Goal: Task Accomplishment & Management: Complete application form

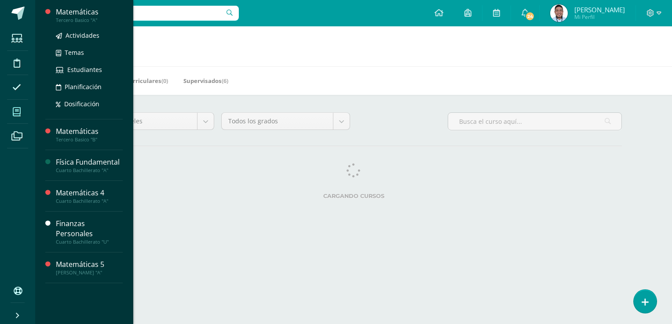
click at [79, 15] on div "Matemáticas" at bounding box center [89, 12] width 67 height 10
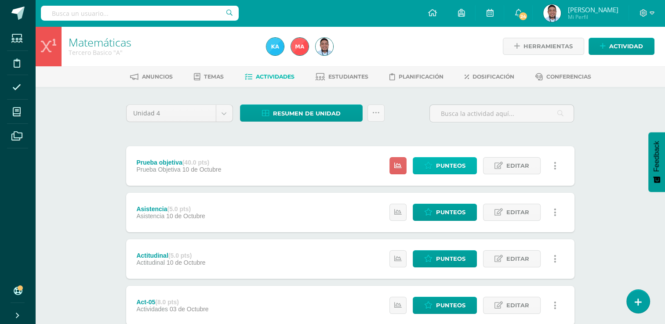
click at [436, 170] on link "Punteos" at bounding box center [445, 165] width 64 height 17
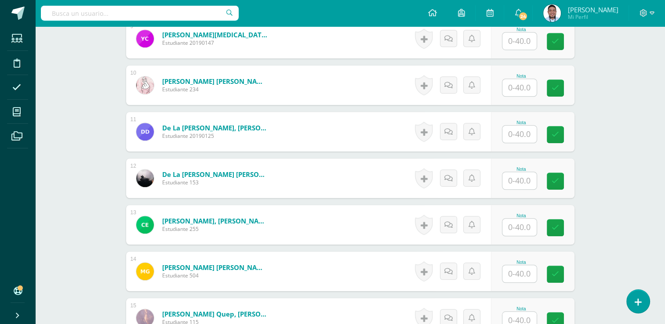
scroll to position [678, 0]
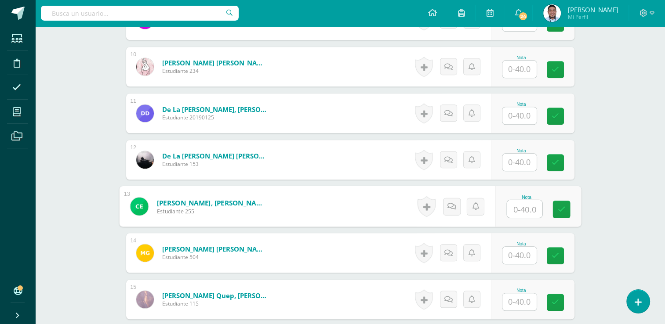
click at [514, 207] on input "text" at bounding box center [524, 209] width 35 height 18
type input "20"
click at [566, 207] on link at bounding box center [562, 210] width 18 height 18
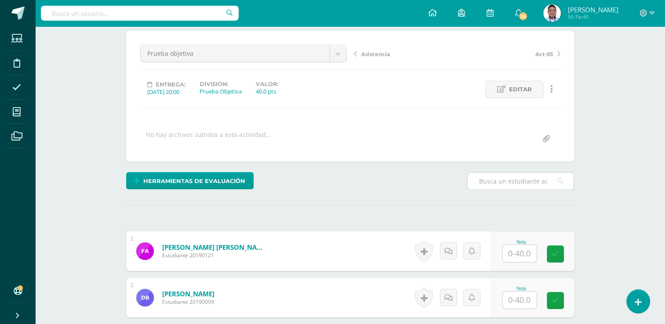
scroll to position [75, 0]
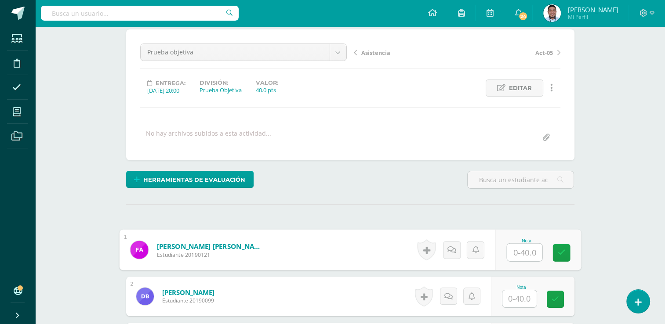
click at [519, 253] on input "text" at bounding box center [524, 253] width 35 height 18
type input "29"
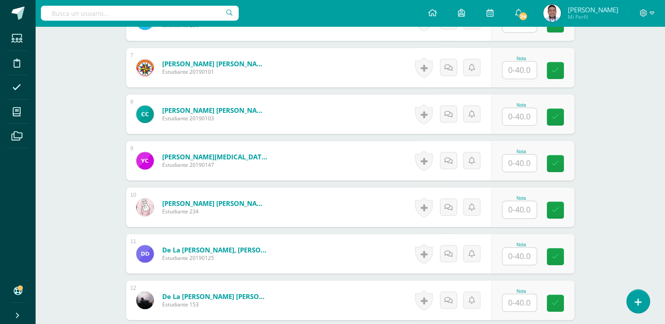
scroll to position [538, 0]
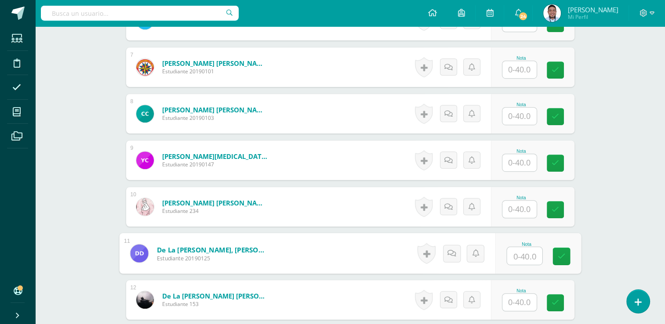
click at [529, 255] on input "text" at bounding box center [524, 257] width 35 height 18
type input "20"
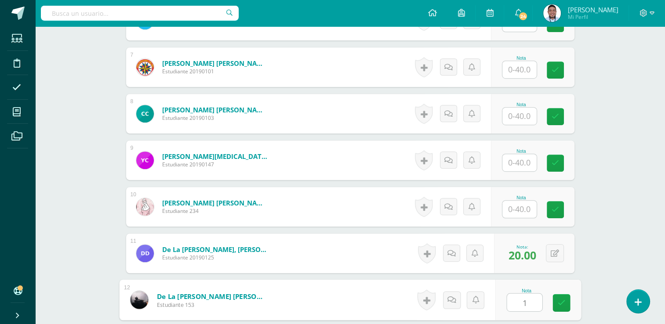
type input "16"
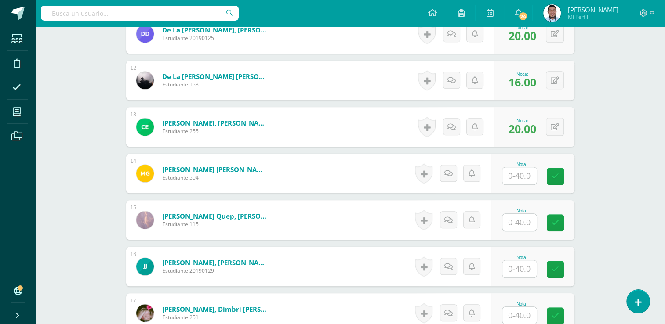
scroll to position [856, 0]
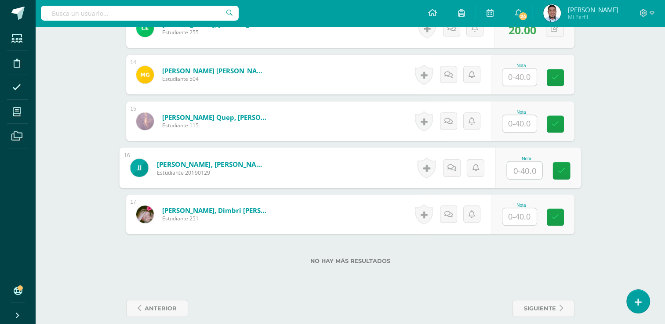
click at [521, 173] on input "text" at bounding box center [524, 171] width 35 height 18
type input "32"
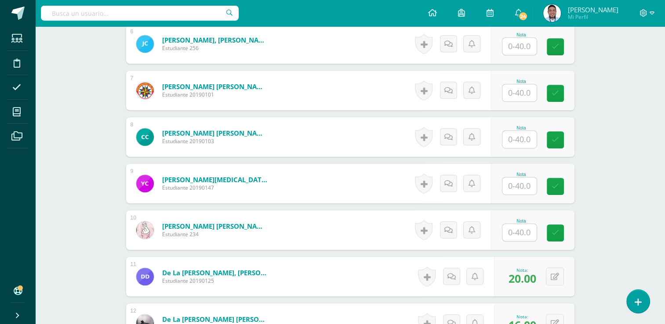
scroll to position [515, 0]
click at [528, 231] on input "text" at bounding box center [524, 233] width 35 height 18
type input "25"
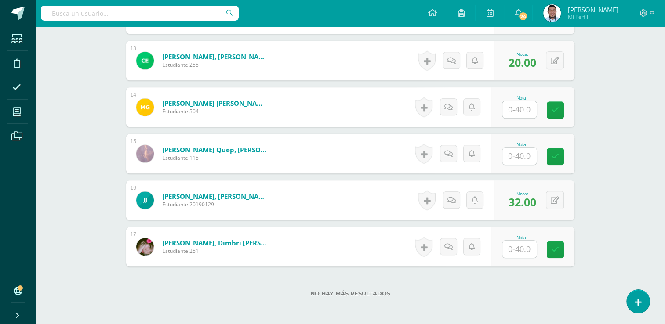
scroll to position [833, 0]
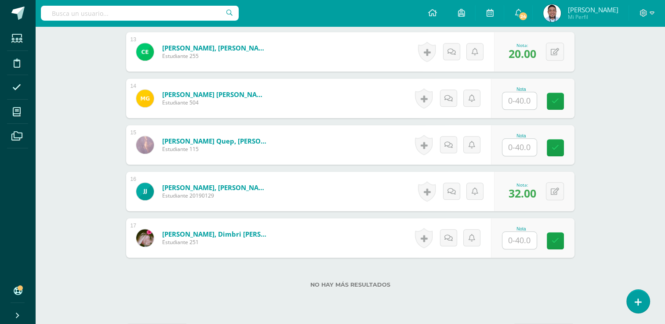
click at [526, 148] on input "text" at bounding box center [520, 147] width 34 height 17
type input "28"
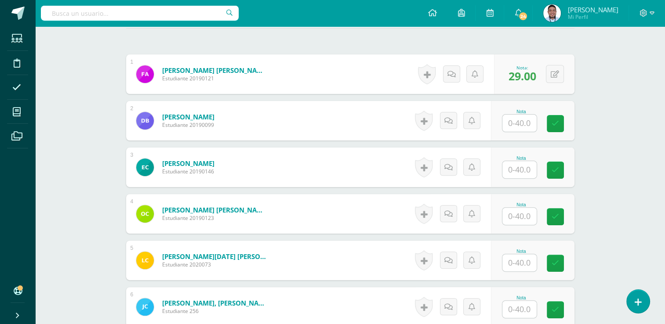
scroll to position [251, 0]
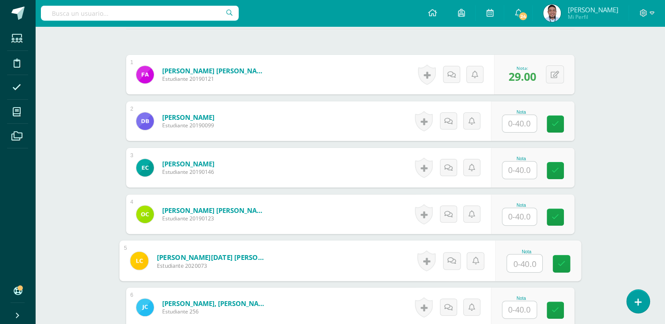
click at [517, 263] on input "text" at bounding box center [524, 264] width 35 height 18
type input "29"
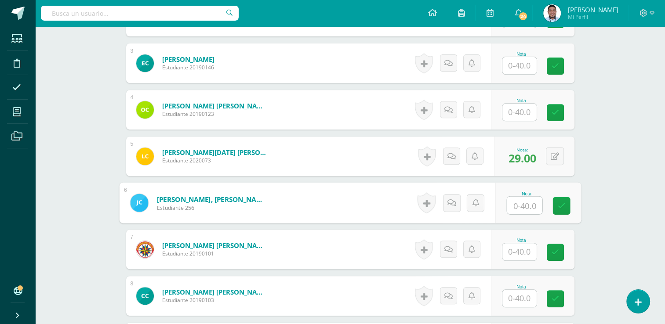
scroll to position [357, 0]
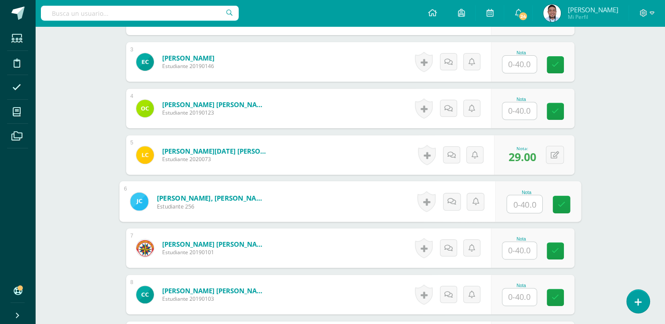
click at [519, 248] on input "text" at bounding box center [520, 250] width 34 height 17
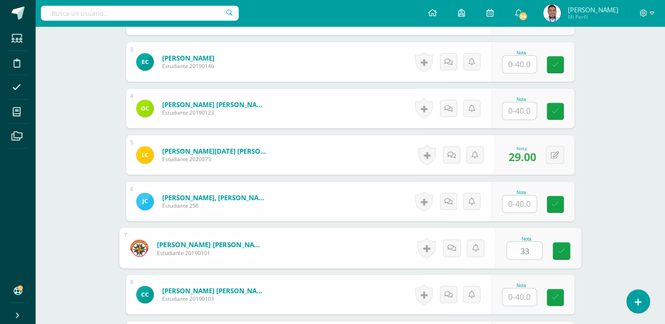
type input "33"
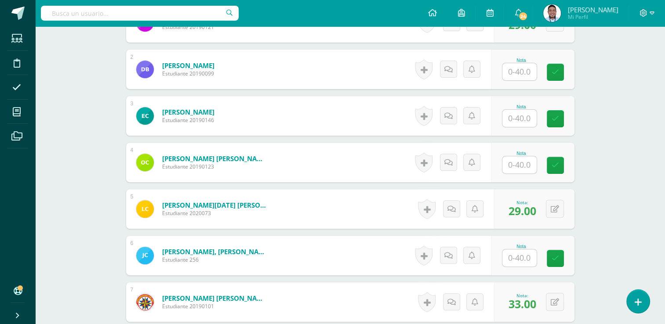
scroll to position [301, 0]
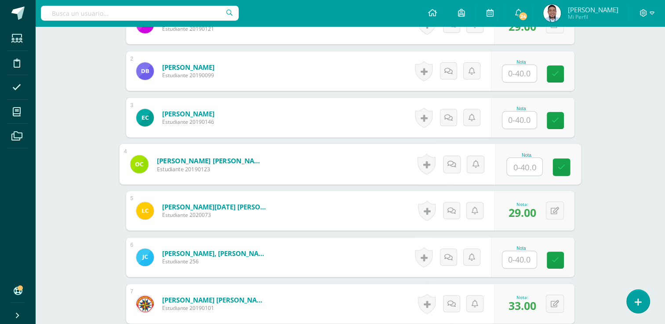
click at [528, 160] on input "text" at bounding box center [524, 167] width 35 height 18
type input "21"
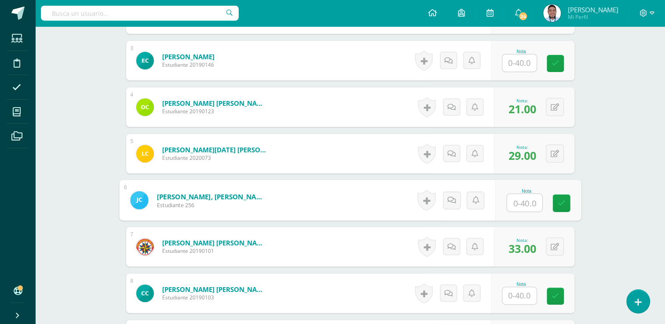
click at [520, 201] on input "text" at bounding box center [524, 203] width 35 height 18
type input "32"
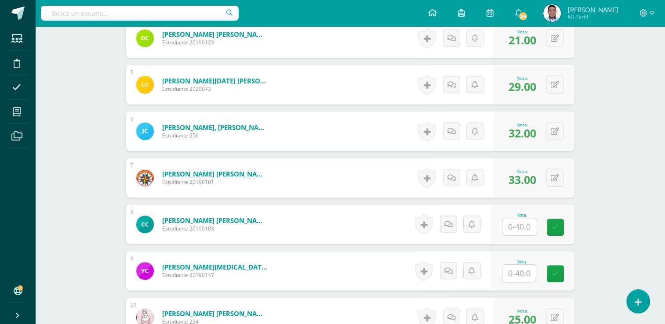
scroll to position [431, 0]
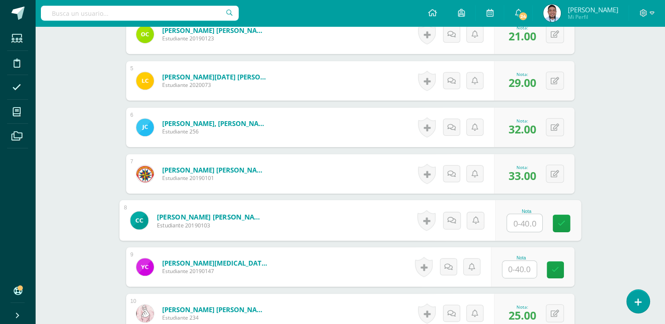
click at [521, 226] on input "text" at bounding box center [524, 224] width 35 height 18
type input "21"
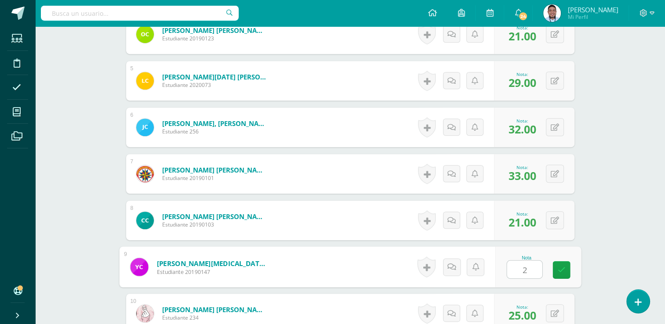
type input "21"
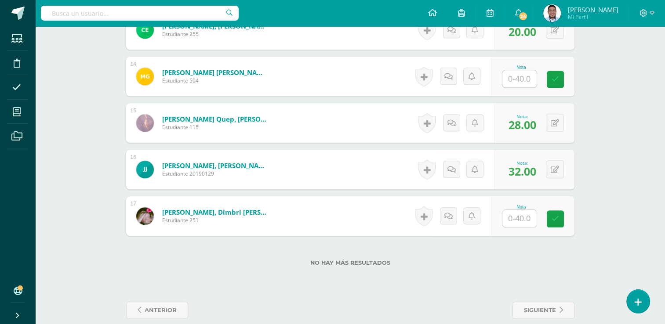
scroll to position [867, 0]
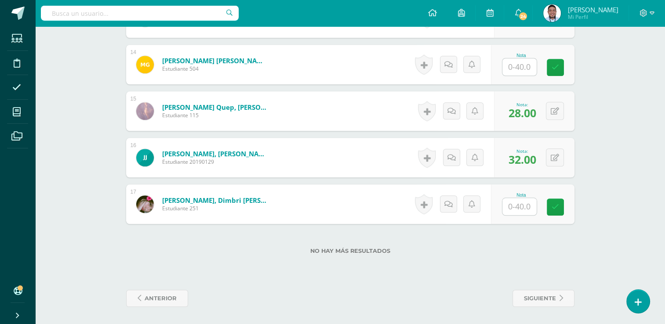
click at [524, 204] on input "text" at bounding box center [520, 206] width 34 height 17
type input "28"
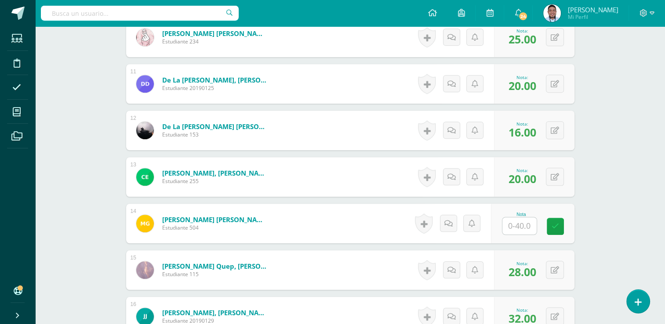
scroll to position [707, 0]
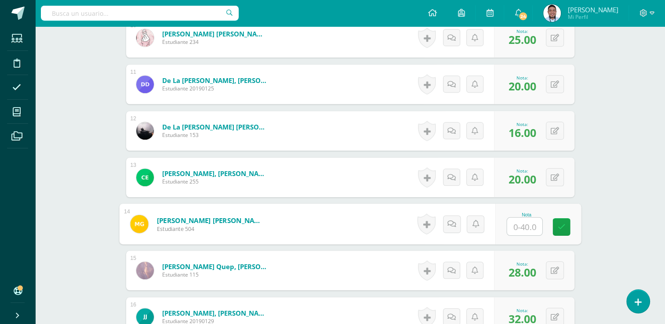
click at [521, 227] on input "text" at bounding box center [524, 227] width 35 height 18
type input "23"
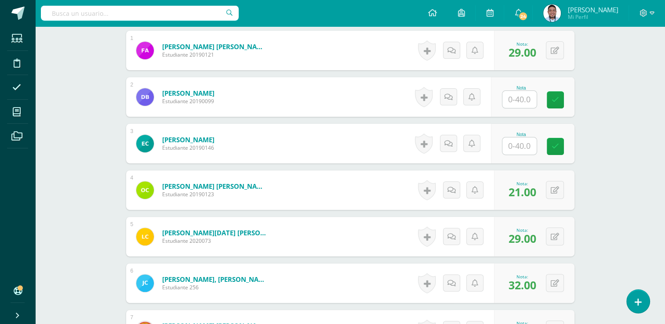
scroll to position [233, 0]
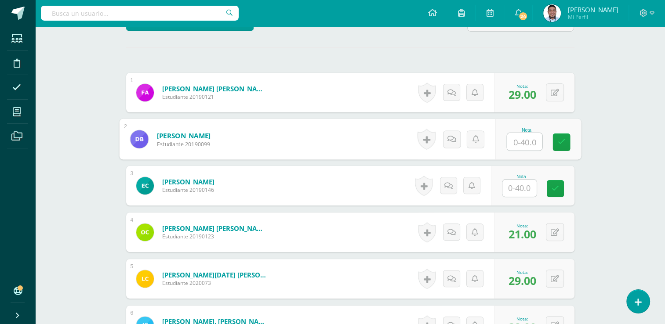
click at [525, 138] on input "text" at bounding box center [524, 142] width 35 height 18
type input "23"
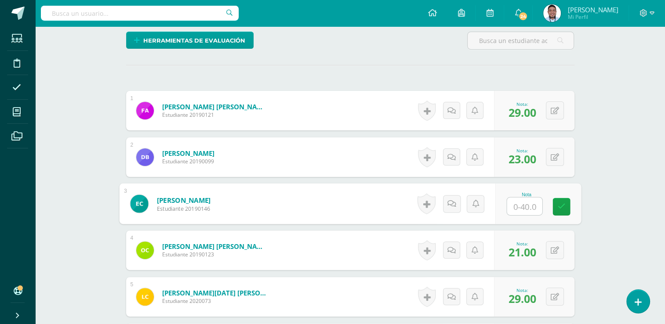
scroll to position [224, 0]
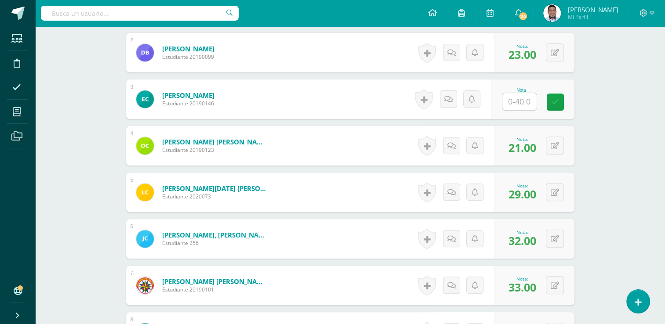
scroll to position [194, 0]
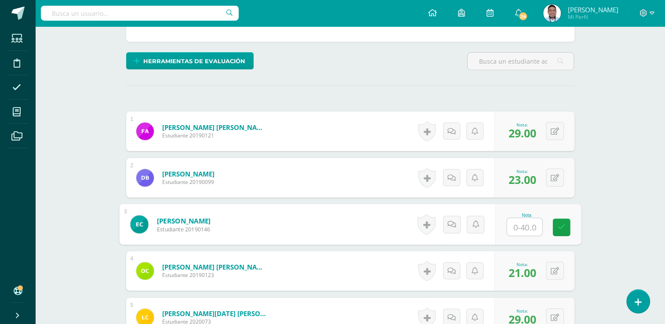
click at [533, 223] on input "text" at bounding box center [524, 228] width 35 height 18
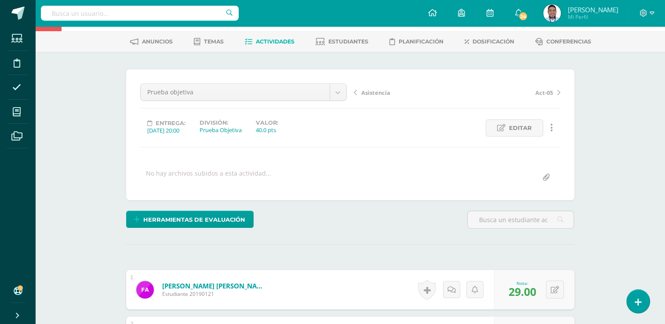
scroll to position [0, 0]
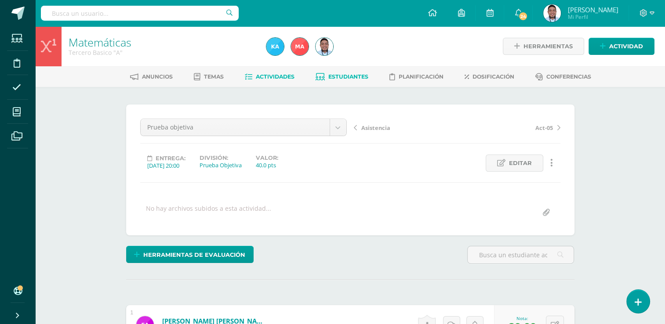
click at [339, 71] on link "Estudiantes" at bounding box center [342, 77] width 53 height 14
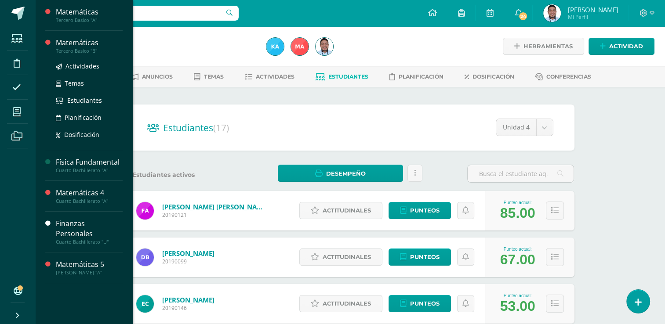
click at [86, 48] on div "Tercero Basico "B"" at bounding box center [89, 51] width 67 height 6
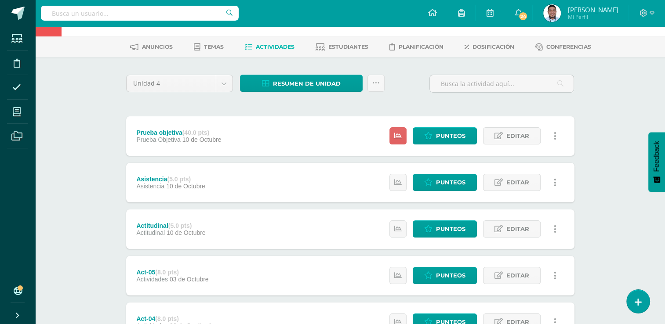
scroll to position [32, 0]
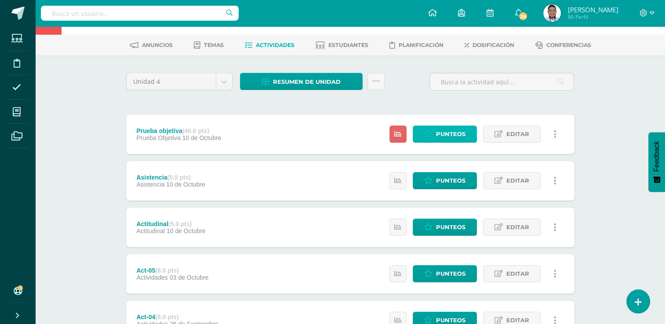
click at [459, 129] on span "Punteos" at bounding box center [450, 134] width 29 height 16
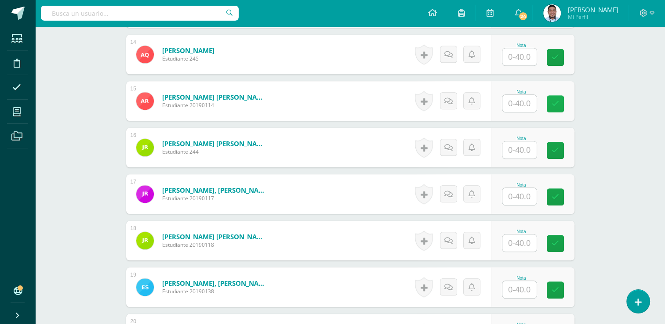
scroll to position [878, 0]
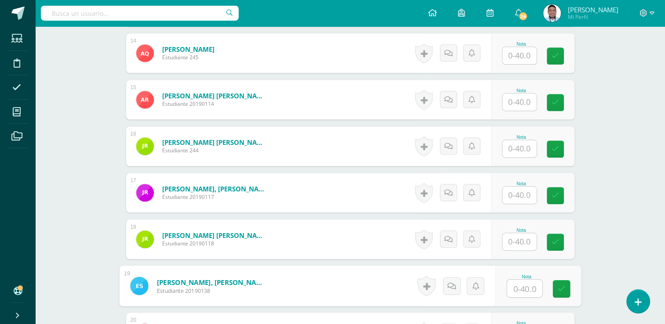
click at [521, 289] on input "text" at bounding box center [524, 289] width 35 height 18
type input "35"
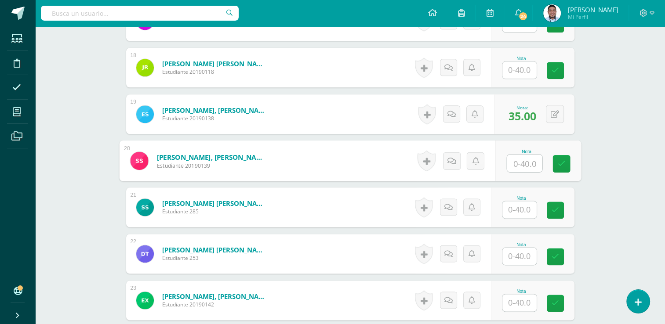
scroll to position [1192, 0]
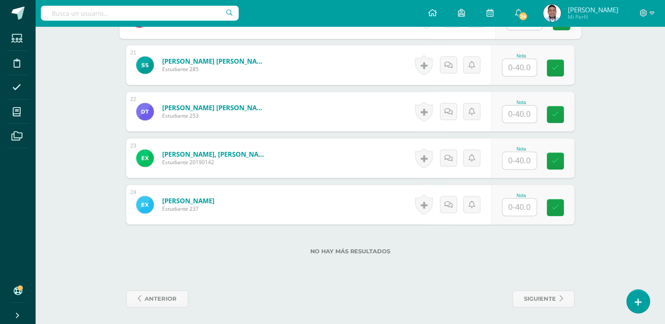
click at [526, 158] on input "text" at bounding box center [520, 160] width 34 height 17
type input "29"
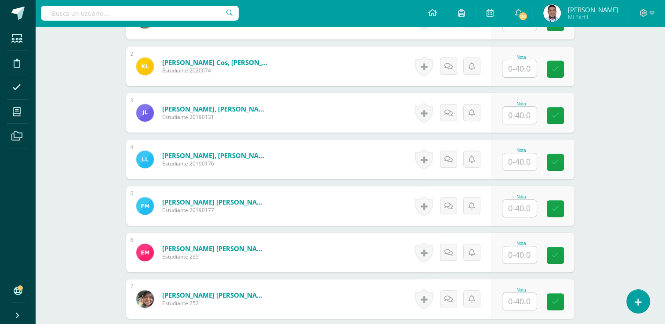
scroll to position [378, 0]
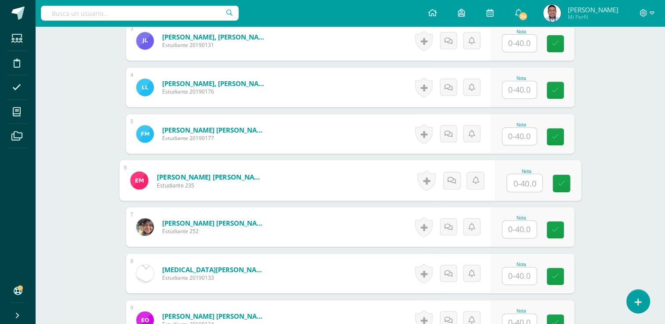
click at [515, 183] on input "text" at bounding box center [524, 184] width 35 height 18
type input "27"
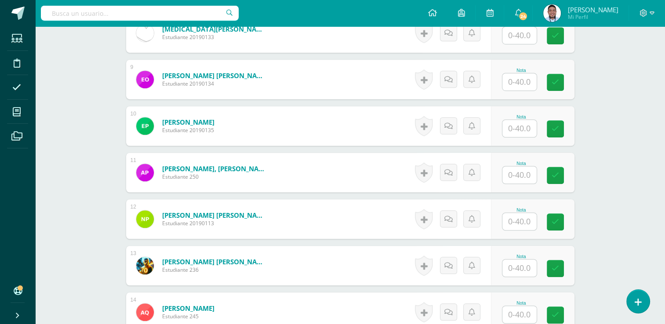
scroll to position [620, 0]
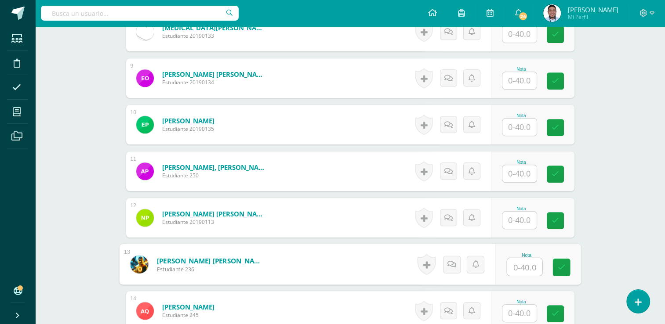
click at [521, 269] on input "text" at bounding box center [524, 268] width 35 height 18
type input "19"
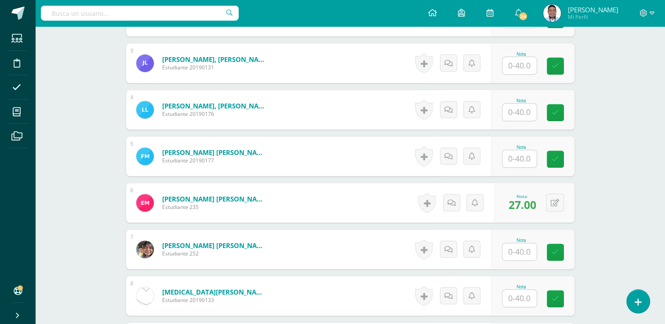
scroll to position [353, 0]
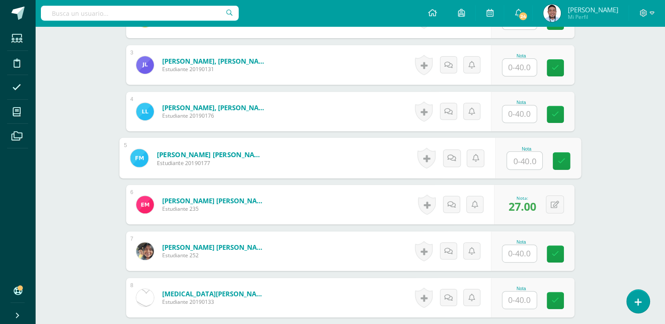
click at [519, 157] on input "text" at bounding box center [524, 161] width 35 height 18
type input "25"
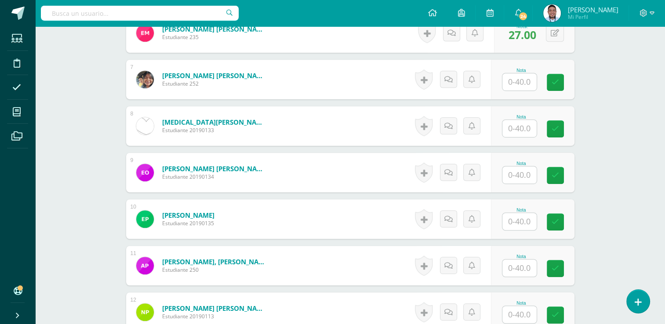
scroll to position [527, 0]
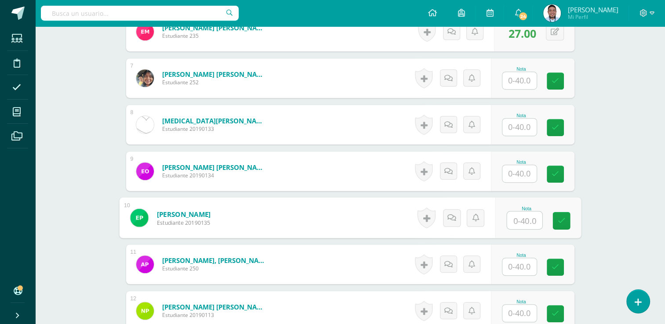
click at [521, 227] on input "text" at bounding box center [524, 221] width 35 height 18
type input "33"
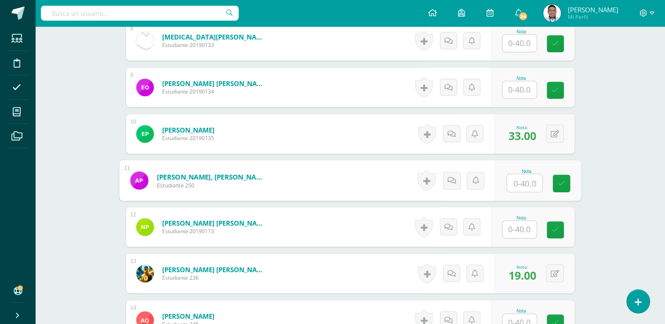
scroll to position [613, 0]
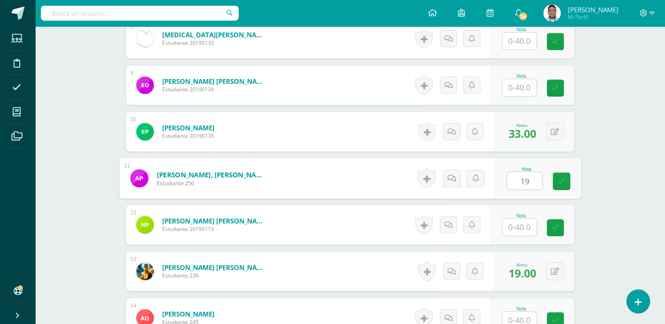
type input "19"
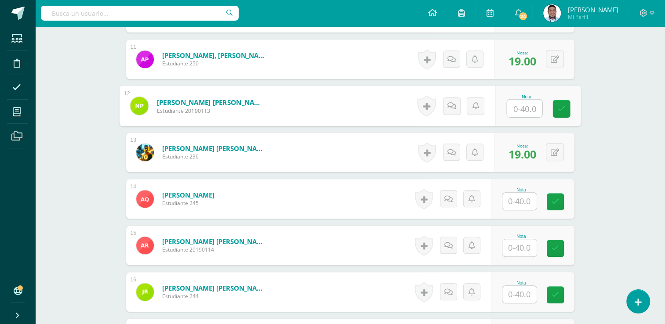
scroll to position [731, 0]
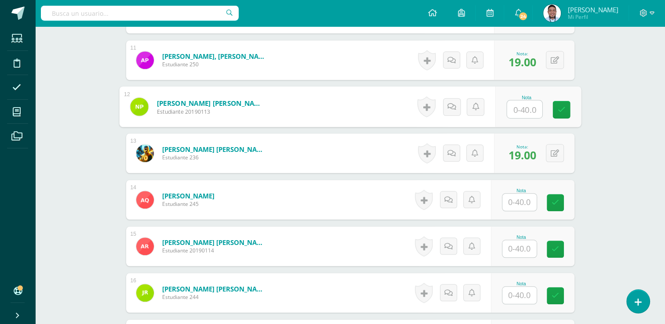
click at [525, 247] on input "text" at bounding box center [520, 248] width 34 height 17
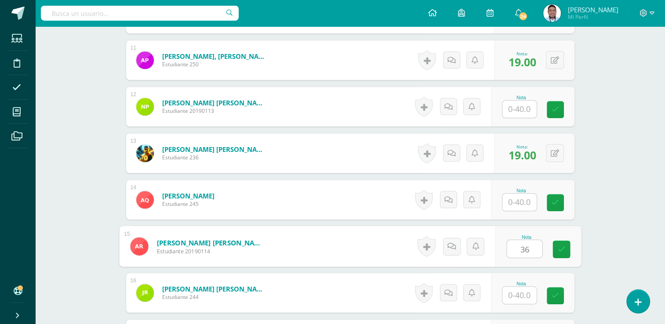
type input "36"
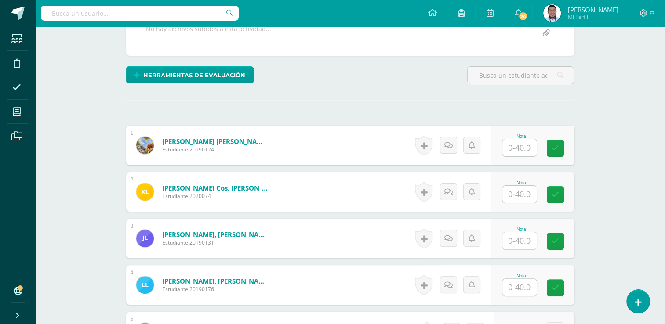
scroll to position [179, 0]
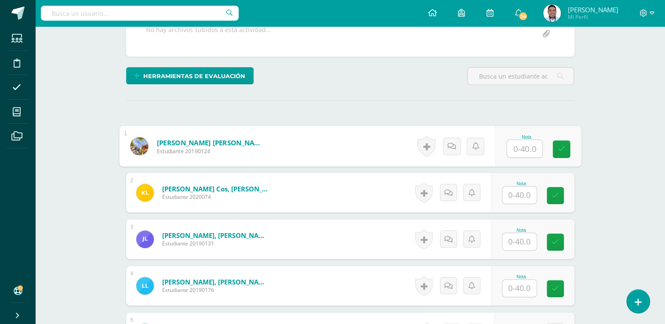
click at [522, 151] on input "text" at bounding box center [524, 149] width 35 height 18
type input "20"
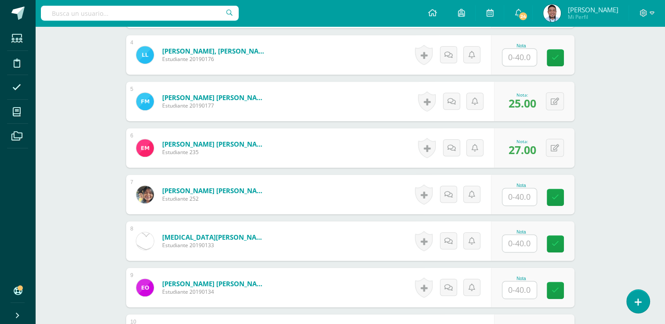
scroll to position [426, 0]
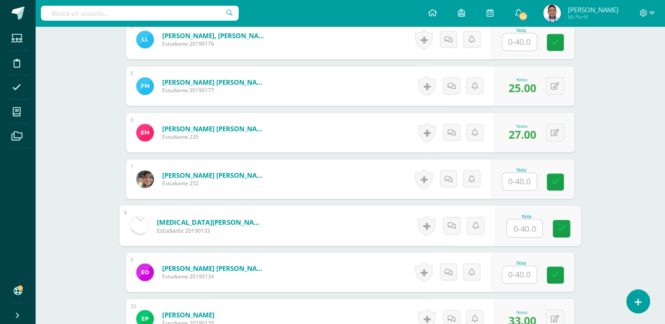
click at [524, 227] on input "text" at bounding box center [524, 229] width 35 height 18
type input "31"
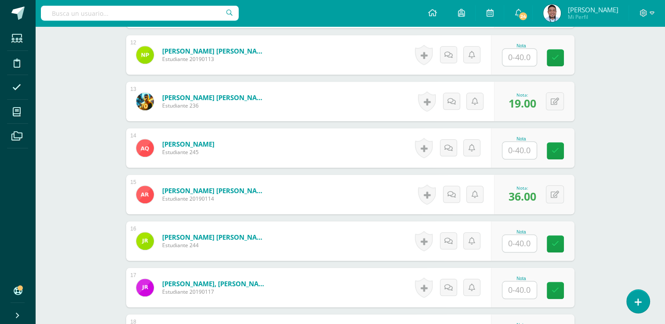
scroll to position [784, 0]
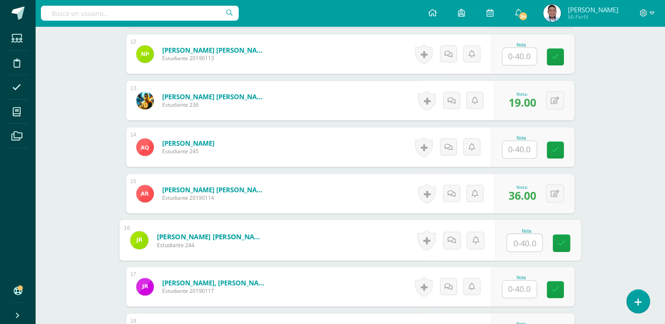
click at [518, 240] on input "text" at bounding box center [524, 243] width 35 height 18
type input "31"
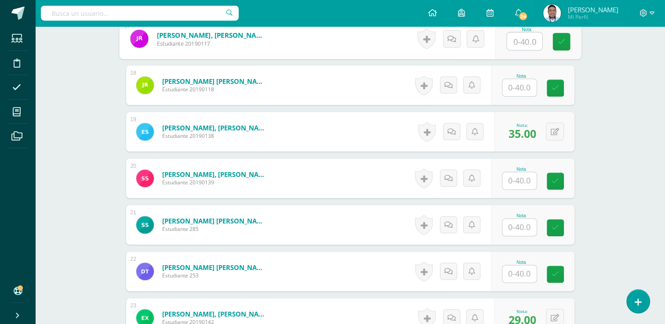
scroll to position [1185, 0]
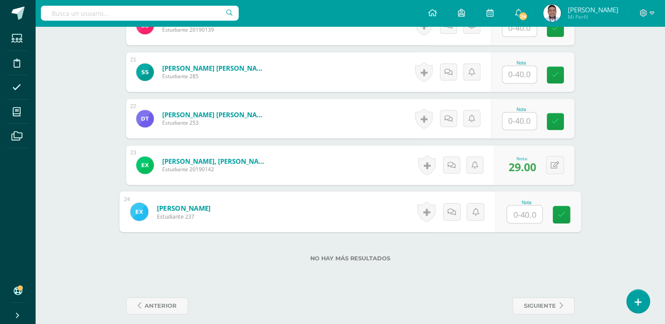
click at [523, 213] on input "text" at bounding box center [524, 215] width 35 height 18
type input "24"
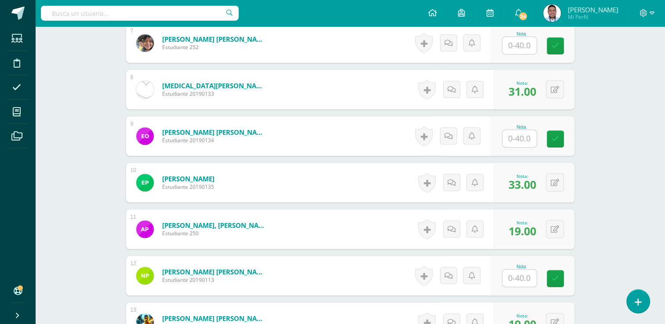
scroll to position [546, 0]
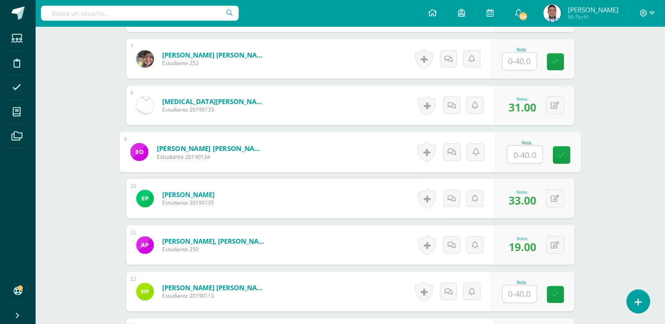
click at [524, 153] on input "text" at bounding box center [524, 155] width 35 height 18
type input "29"
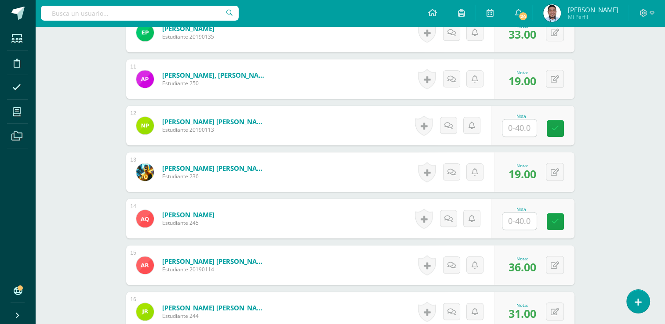
scroll to position [712, 0]
click at [521, 216] on input "text" at bounding box center [524, 222] width 35 height 18
type input "24"
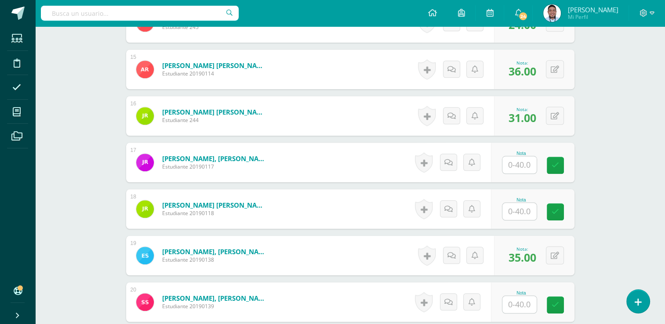
scroll to position [913, 0]
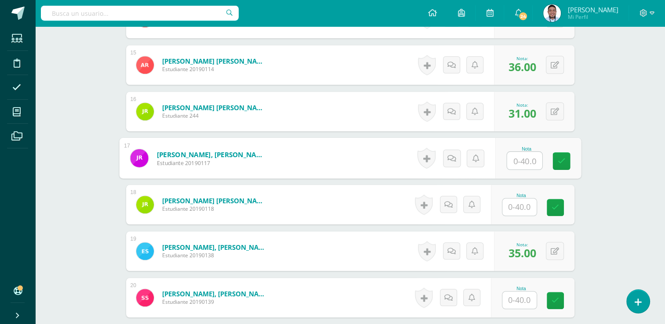
click at [531, 157] on input "text" at bounding box center [524, 161] width 35 height 18
type input "31"
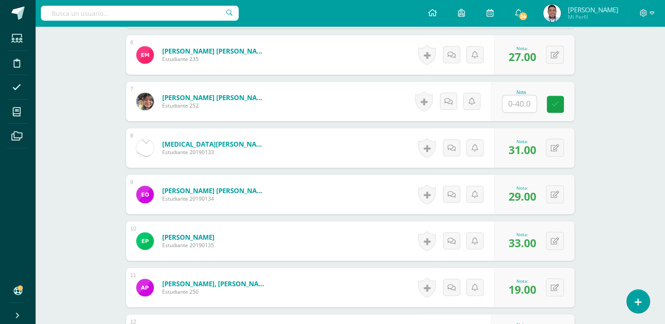
scroll to position [500, 0]
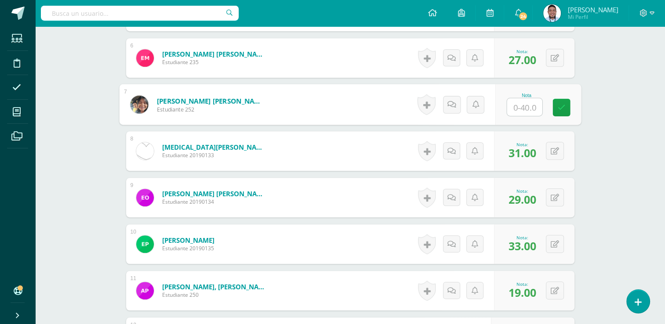
click at [524, 106] on input "text" at bounding box center [524, 107] width 35 height 18
type input "23"
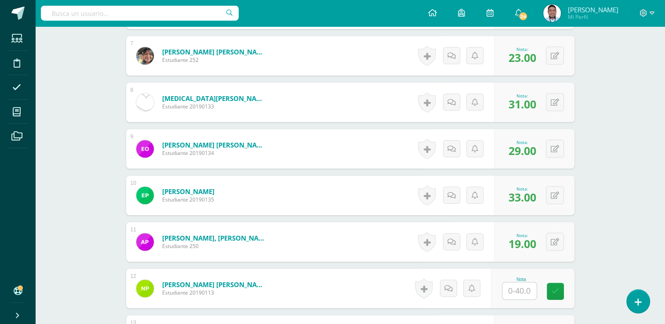
scroll to position [550, 0]
click at [561, 164] on div "0 Logros Logros obtenidos Aún no hay logros agregados Nota: 29.00" at bounding box center [534, 149] width 80 height 40
click at [516, 295] on input "text" at bounding box center [524, 291] width 35 height 18
type input "37"
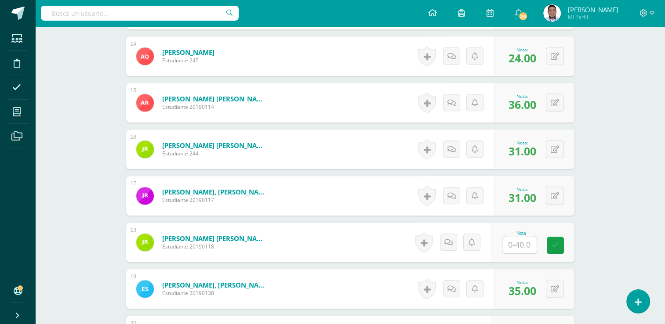
scroll to position [880, 0]
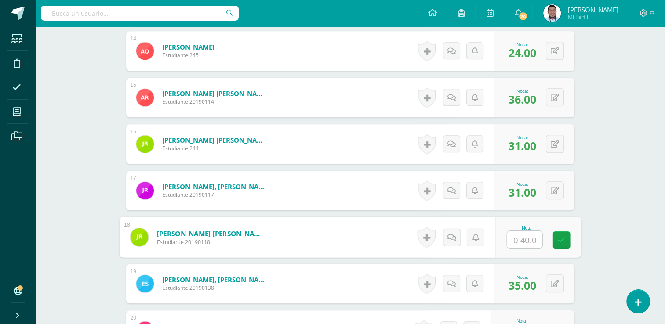
click at [533, 240] on input "text" at bounding box center [524, 240] width 35 height 18
type input "36"
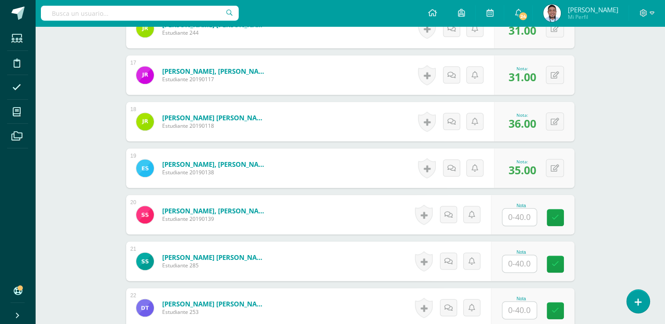
scroll to position [1002, 0]
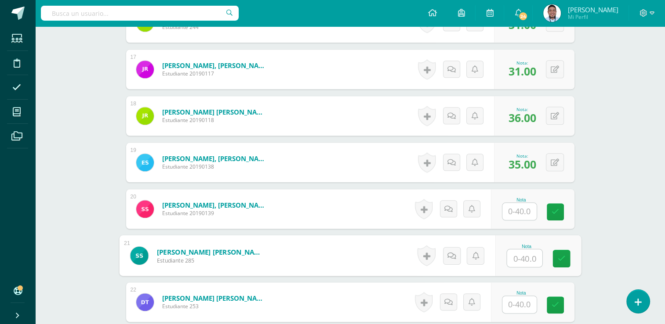
click at [517, 253] on input "text" at bounding box center [524, 259] width 35 height 18
type input "17"
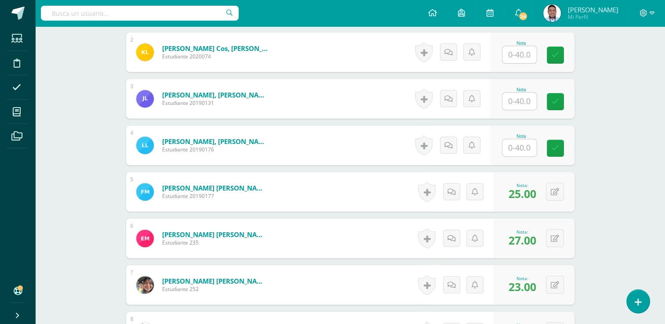
scroll to position [320, 0]
click at [518, 95] on input "text" at bounding box center [524, 101] width 35 height 18
type input "25"
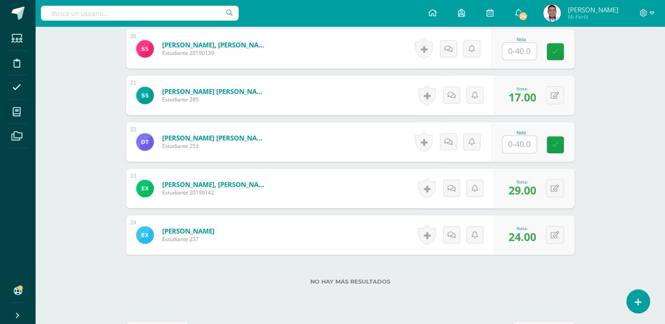
scroll to position [1162, 0]
click at [522, 140] on input "text" at bounding box center [524, 144] width 35 height 18
type input "25"
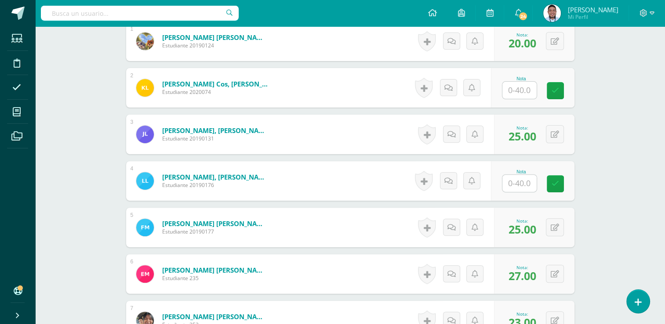
scroll to position [284, 0]
click at [527, 185] on input "text" at bounding box center [524, 184] width 35 height 18
type input "25"
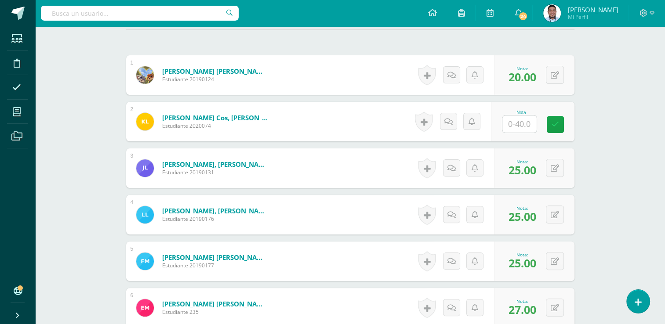
scroll to position [250, 0]
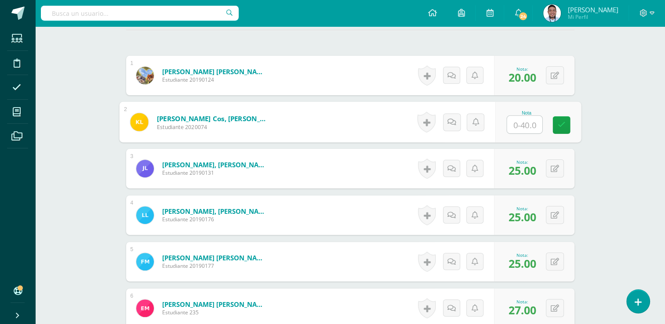
click at [529, 124] on input "text" at bounding box center [524, 125] width 35 height 18
type input "31"
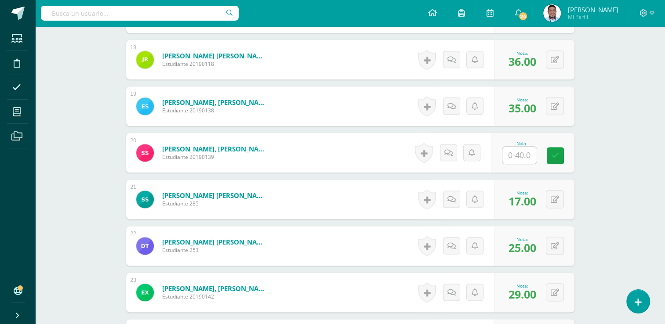
scroll to position [1058, 0]
click at [514, 152] on input "text" at bounding box center [524, 155] width 35 height 18
type input "35"
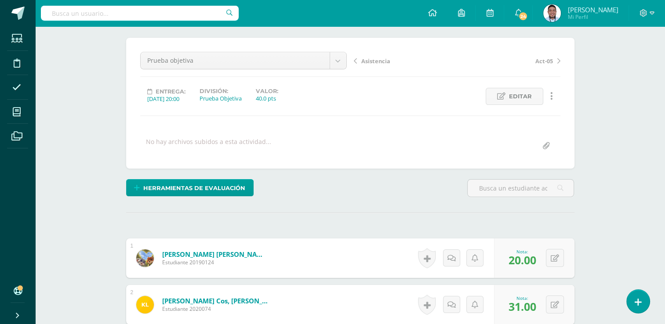
scroll to position [0, 0]
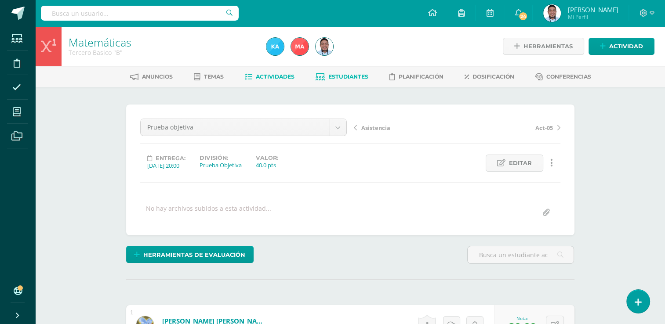
click at [351, 73] on link "Estudiantes" at bounding box center [342, 77] width 53 height 14
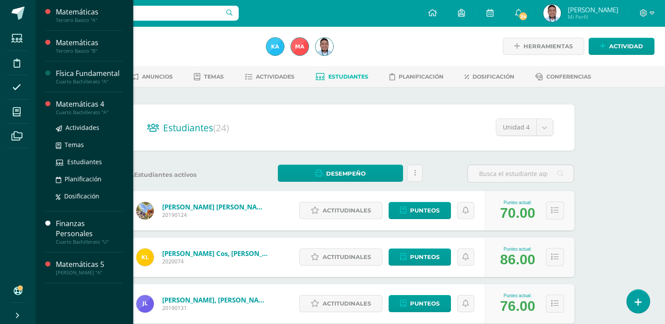
click at [70, 105] on div "Matemáticas 4" at bounding box center [89, 104] width 67 height 10
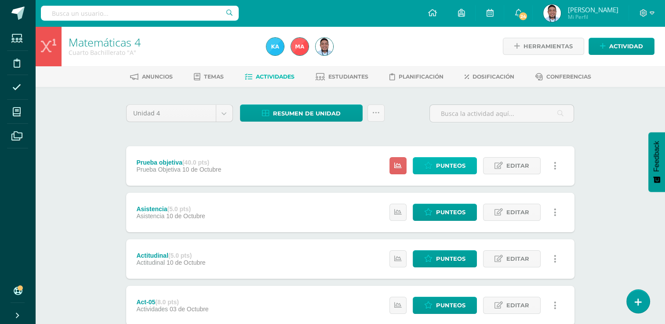
click at [430, 167] on icon at bounding box center [428, 165] width 8 height 7
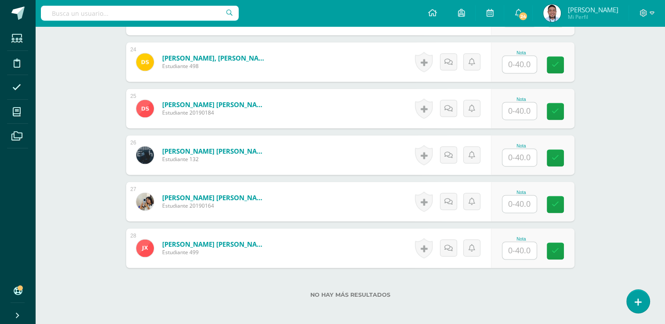
scroll to position [1379, 0]
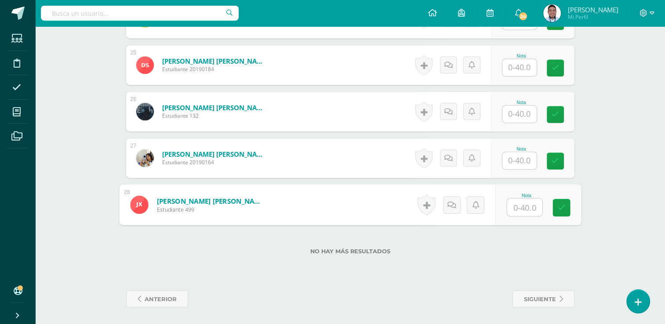
click at [517, 208] on input "text" at bounding box center [524, 208] width 35 height 18
type input "24"
click at [521, 163] on input "text" at bounding box center [520, 160] width 34 height 17
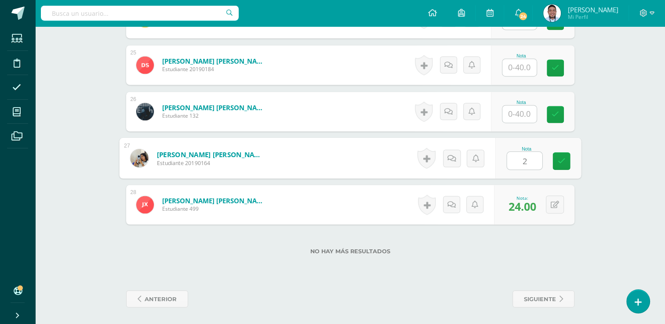
type input "26"
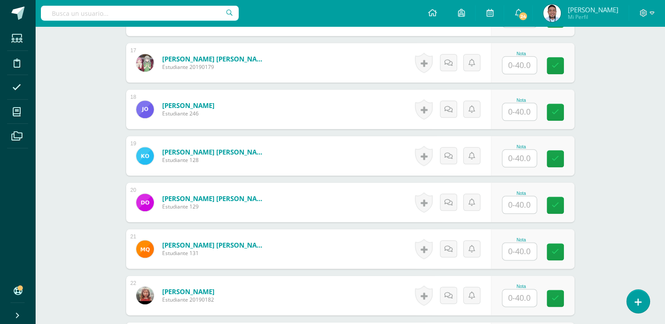
scroll to position [997, 0]
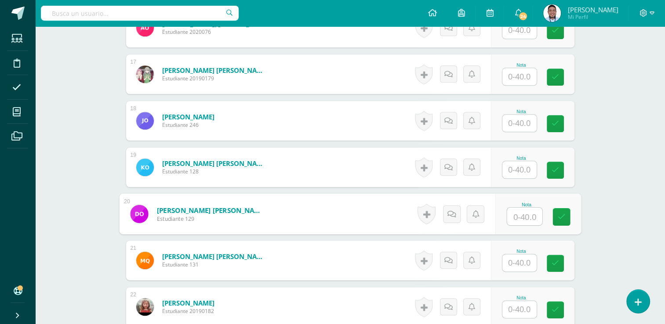
click at [524, 223] on input "text" at bounding box center [524, 217] width 35 height 18
type input "34"
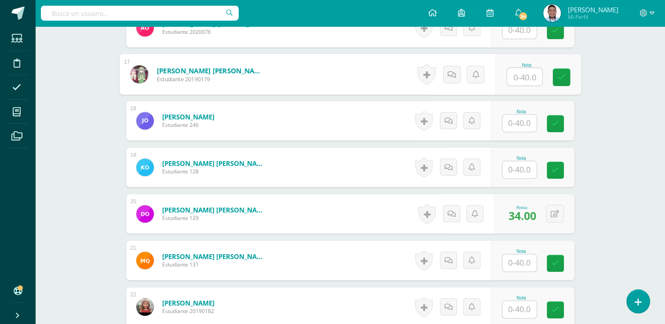
click at [528, 77] on input "text" at bounding box center [524, 77] width 35 height 18
type input "32"
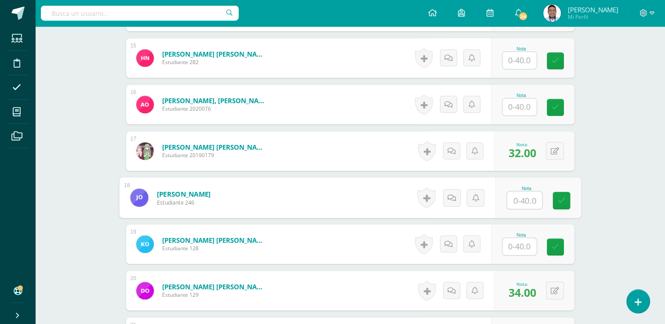
scroll to position [920, 0]
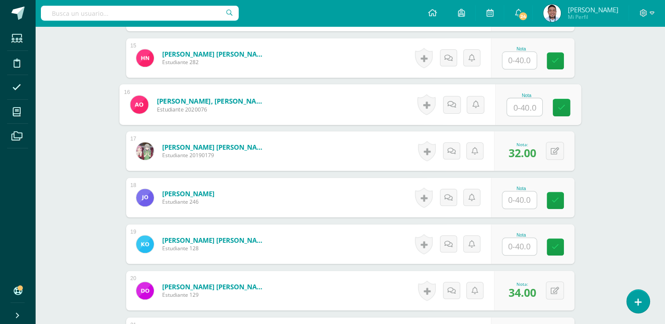
click at [517, 103] on input "text" at bounding box center [524, 107] width 35 height 18
type input "37"
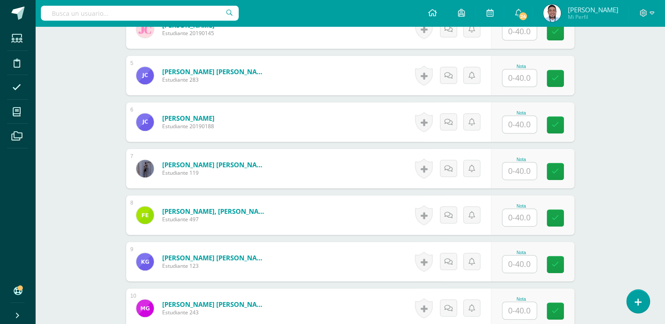
scroll to position [371, 0]
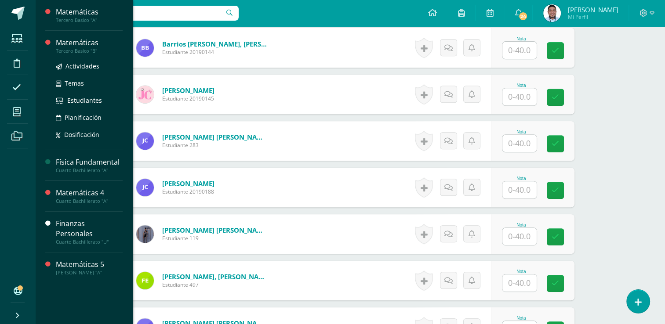
click at [76, 44] on div "Matemáticas" at bounding box center [89, 43] width 67 height 10
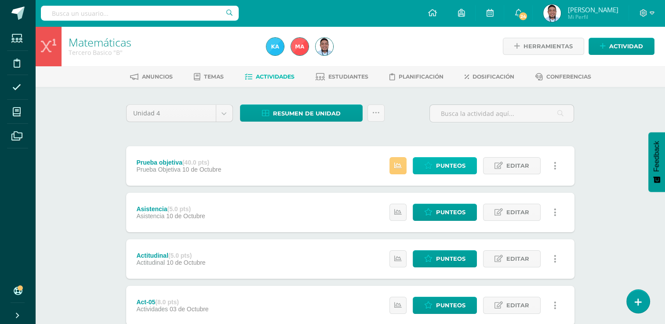
click at [463, 164] on span "Punteos" at bounding box center [450, 166] width 29 height 16
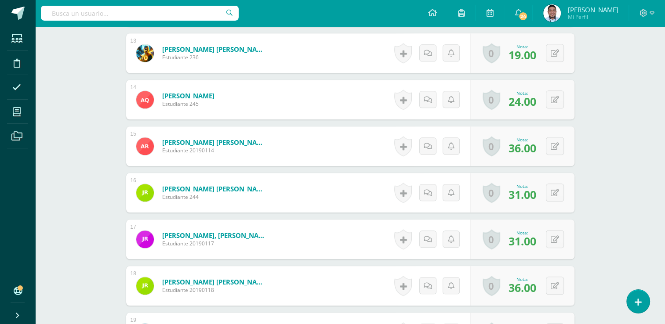
scroll to position [834, 0]
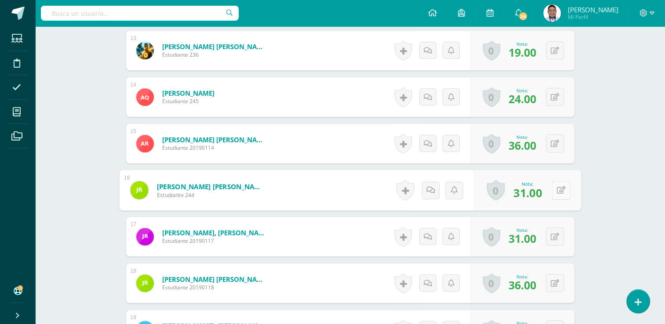
click at [557, 192] on icon at bounding box center [561, 189] width 9 height 7
type input "33"
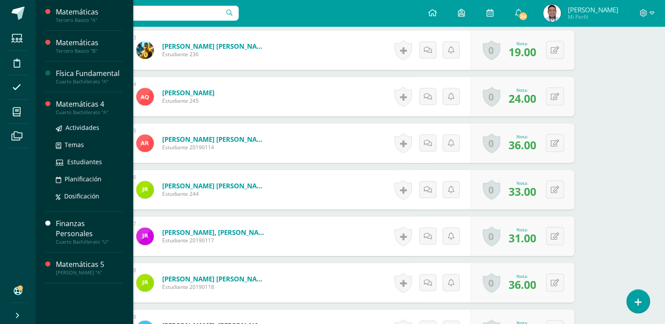
click at [90, 104] on div "Matemáticas 4" at bounding box center [89, 104] width 67 height 10
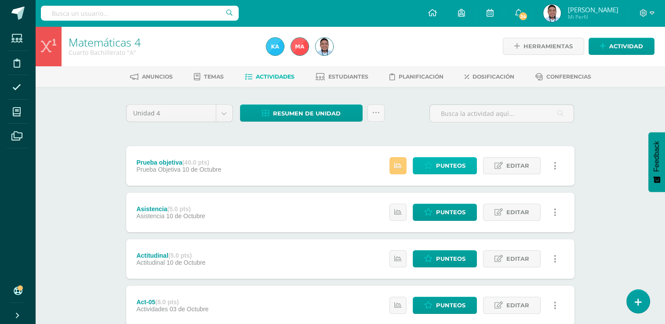
click at [441, 168] on span "Punteos" at bounding box center [450, 166] width 29 height 16
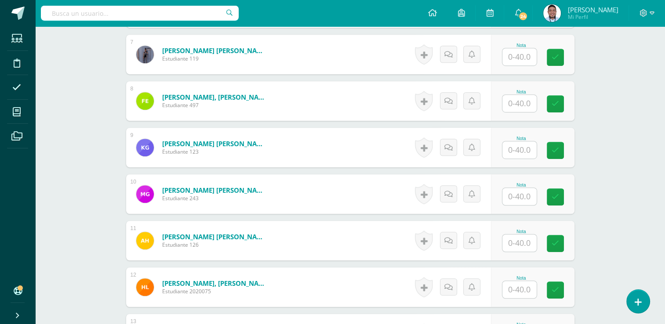
scroll to position [550, 0]
click at [522, 193] on input "text" at bounding box center [524, 197] width 35 height 18
type input "34"
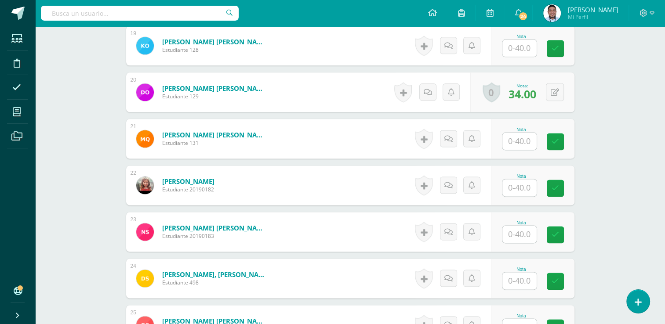
scroll to position [1118, 0]
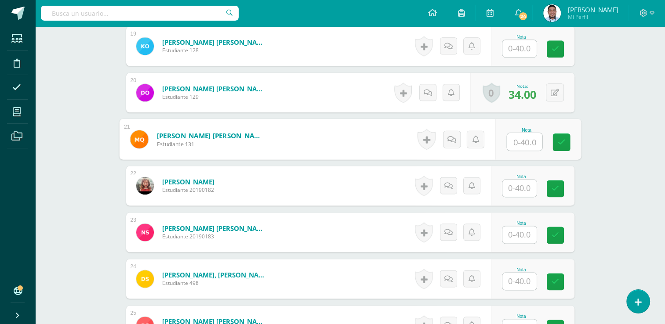
click at [520, 137] on input "text" at bounding box center [524, 142] width 35 height 18
type input "30"
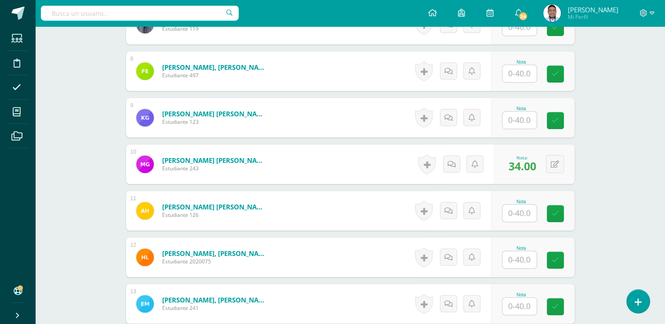
scroll to position [580, 0]
click at [529, 113] on input "text" at bounding box center [524, 121] width 35 height 18
type input "38"
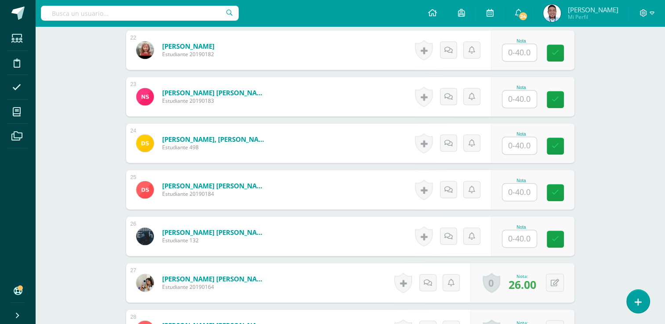
scroll to position [1254, 0]
click at [519, 238] on input "text" at bounding box center [524, 239] width 35 height 18
type input "16"
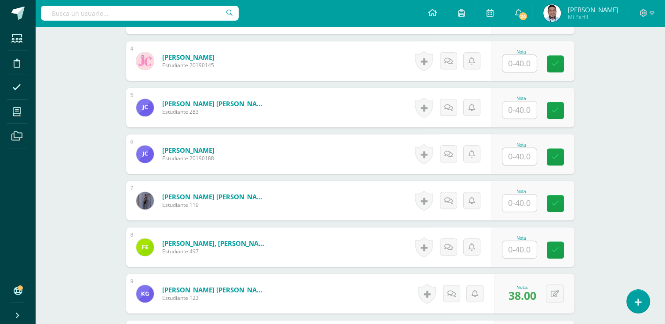
scroll to position [399, 0]
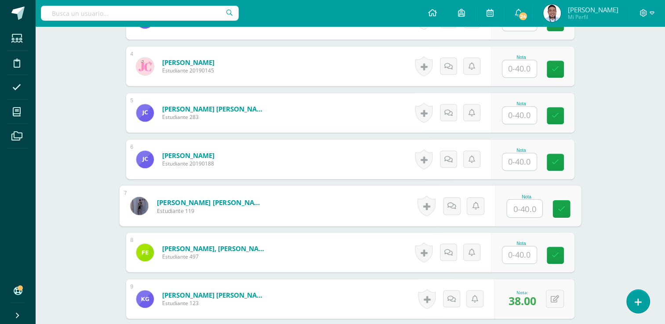
click at [512, 206] on input "text" at bounding box center [524, 209] width 35 height 18
type input "34"
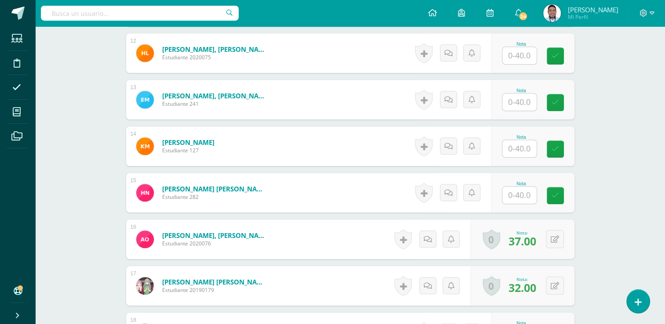
scroll to position [787, 0]
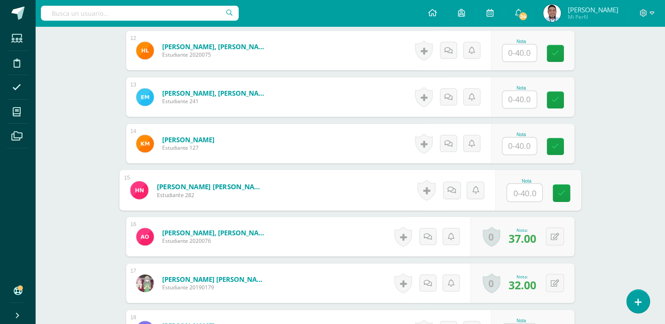
click at [525, 191] on input "text" at bounding box center [524, 193] width 35 height 18
type input "35"
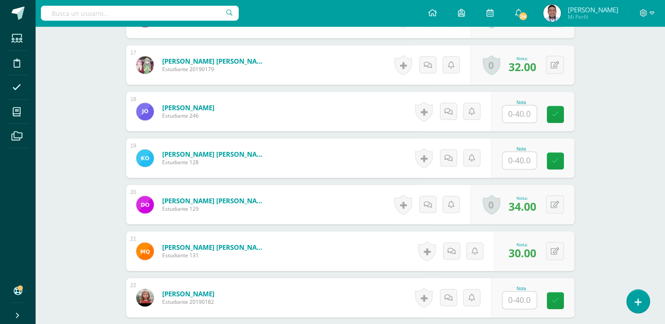
scroll to position [1002, 0]
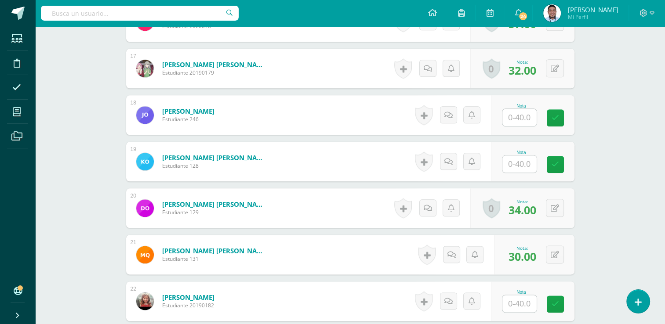
click at [515, 114] on input "text" at bounding box center [520, 117] width 34 height 17
type input "29"
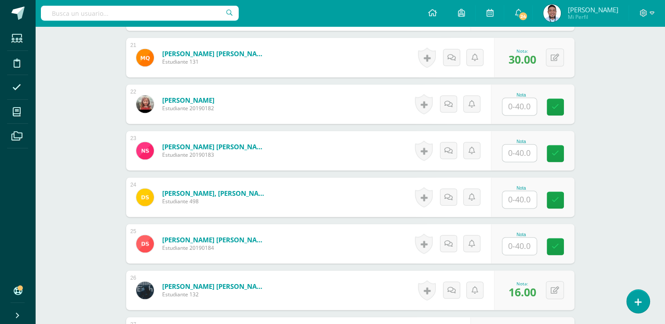
scroll to position [1213, 0]
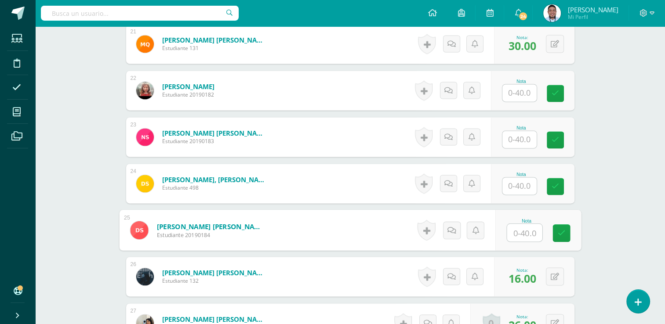
click at [522, 234] on input "text" at bounding box center [524, 233] width 35 height 18
type input "37"
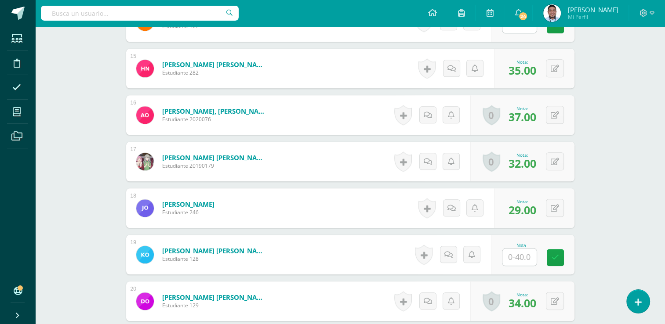
scroll to position [910, 0]
click at [513, 253] on input "text" at bounding box center [524, 257] width 35 height 18
type input "26"
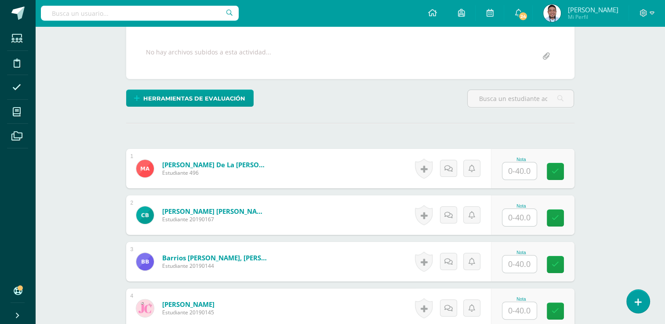
scroll to position [156, 0]
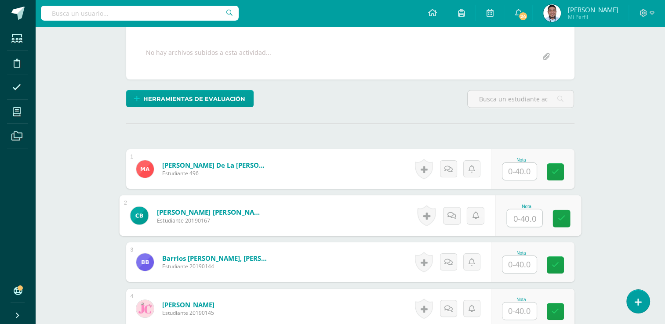
click at [525, 216] on input "text" at bounding box center [524, 219] width 35 height 18
type input "30"
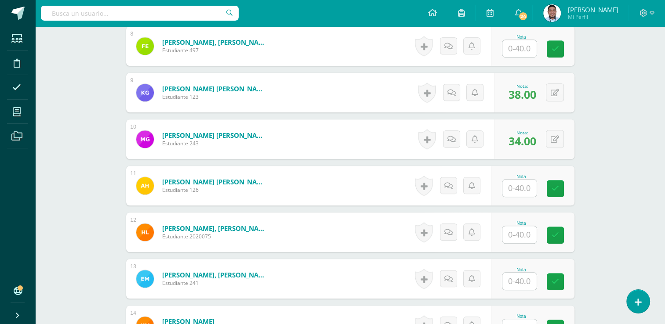
scroll to position [605, 0]
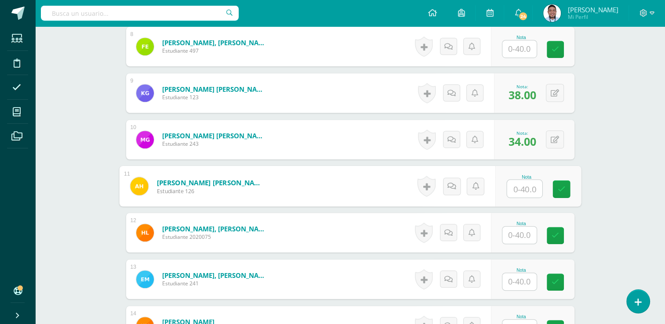
click at [525, 183] on input "text" at bounding box center [524, 189] width 35 height 18
type input "21"
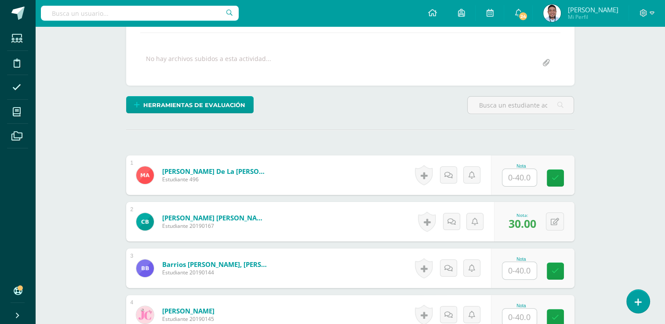
scroll to position [146, 0]
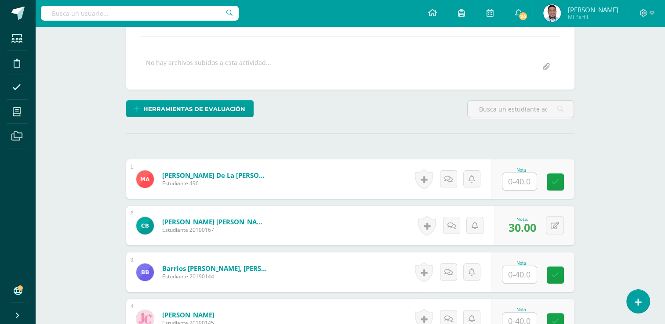
click at [519, 180] on input "text" at bounding box center [520, 181] width 34 height 17
type input "26"
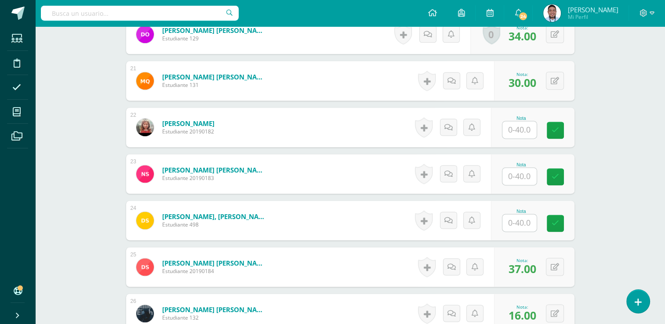
scroll to position [1179, 0]
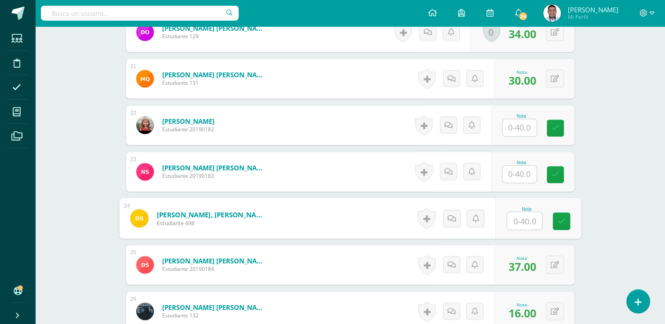
click at [523, 219] on input "text" at bounding box center [524, 221] width 35 height 18
type input "21"
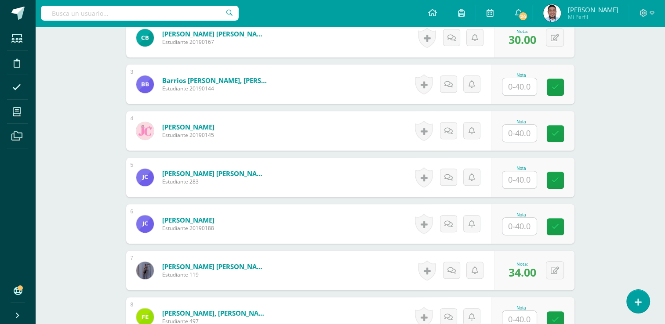
scroll to position [332, 0]
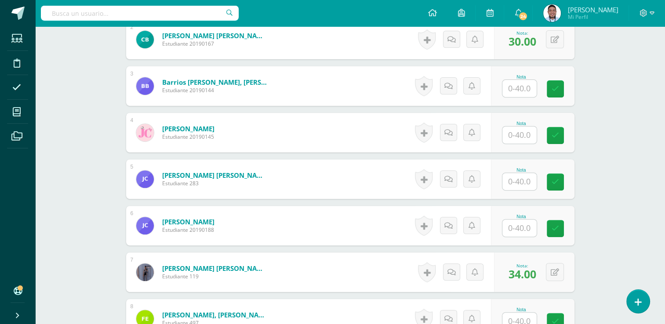
click at [523, 182] on input "text" at bounding box center [520, 181] width 34 height 17
type input "24"
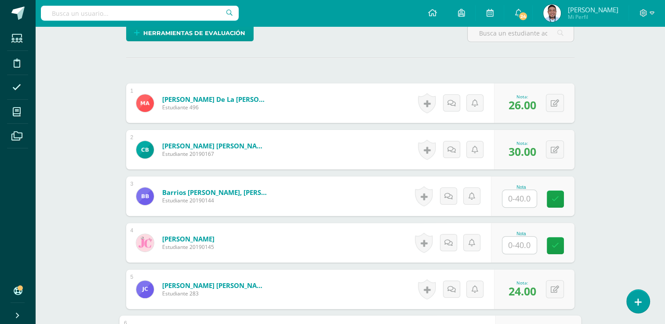
scroll to position [222, 0]
click at [521, 198] on input "text" at bounding box center [520, 199] width 34 height 17
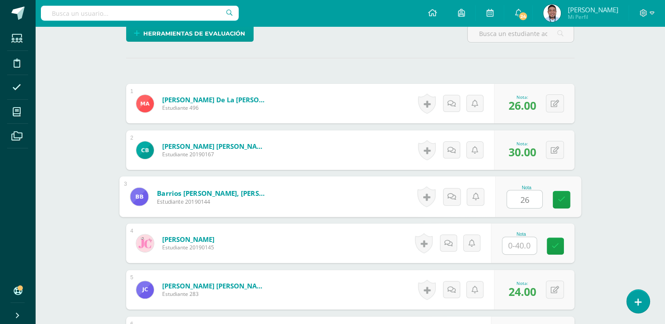
type input "26"
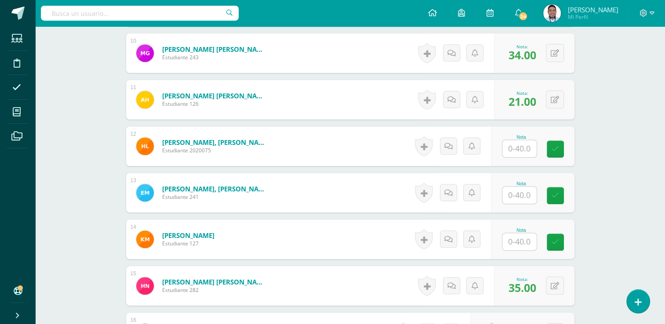
scroll to position [736, 0]
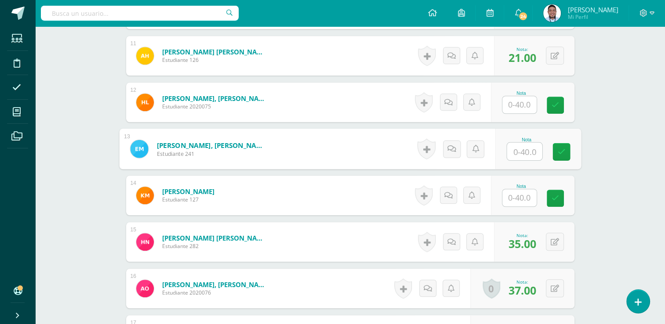
click at [528, 145] on input "text" at bounding box center [524, 152] width 35 height 18
type input "26"
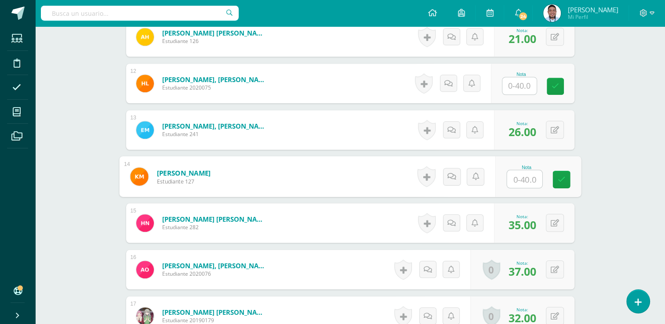
scroll to position [754, 0]
type input "27"
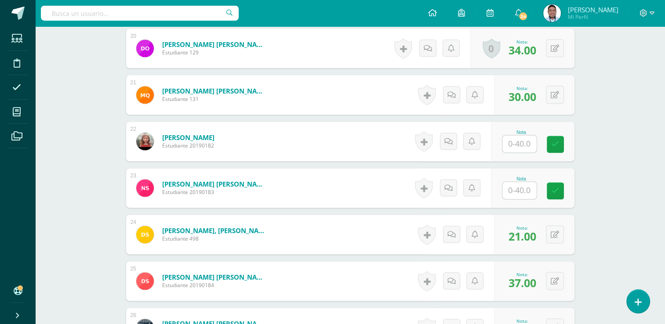
scroll to position [1164, 0]
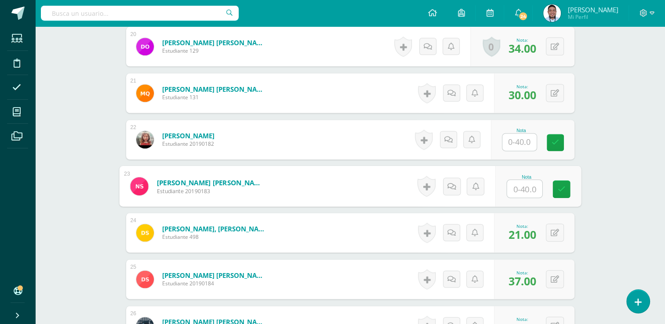
click at [528, 183] on input "text" at bounding box center [524, 189] width 35 height 18
type input "27"
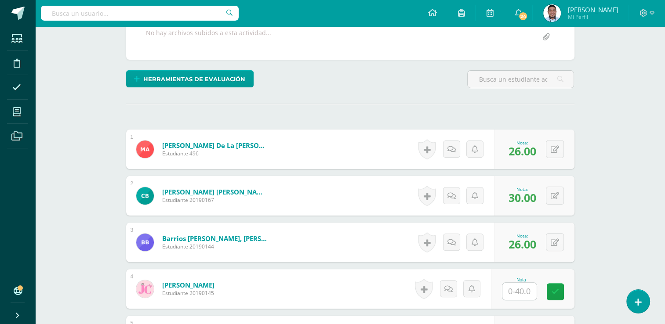
scroll to position [177, 0]
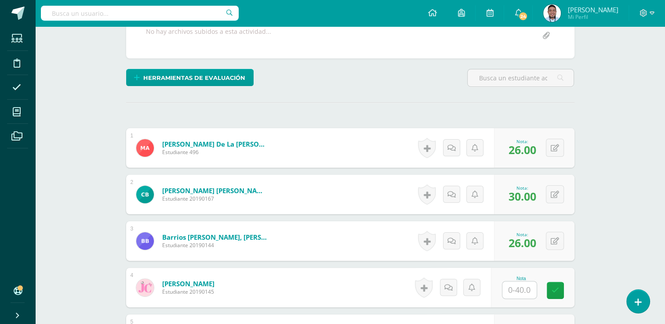
click at [529, 285] on input "text" at bounding box center [520, 290] width 34 height 17
type input "29"
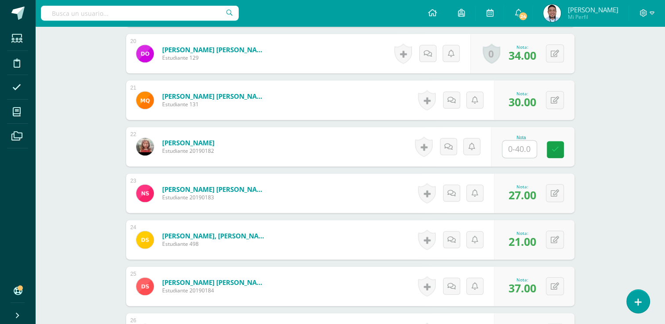
scroll to position [1155, 0]
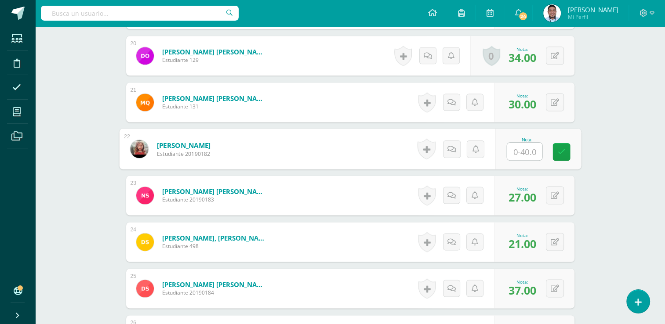
click at [524, 147] on input "text" at bounding box center [524, 152] width 35 height 18
type input "29"
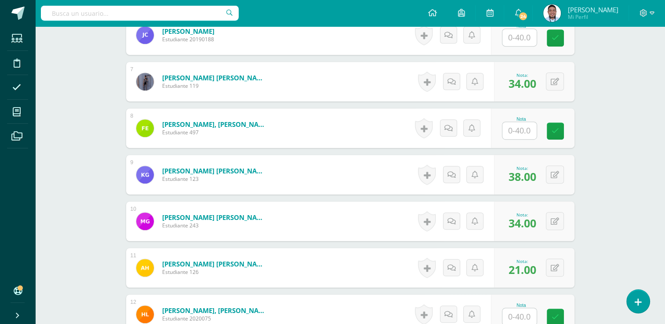
scroll to position [522, 0]
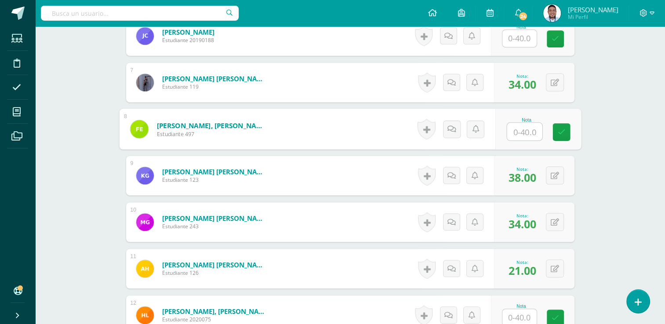
click at [507, 127] on input "text" at bounding box center [524, 132] width 35 height 18
type input "30"
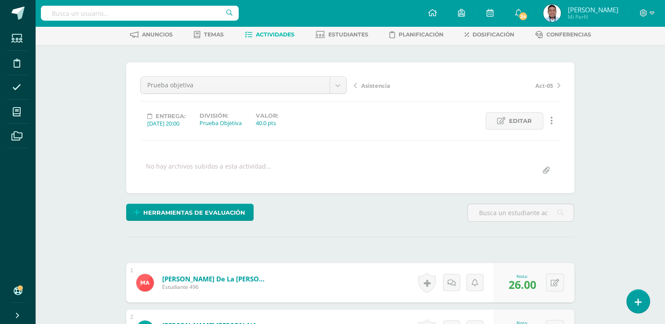
scroll to position [0, 0]
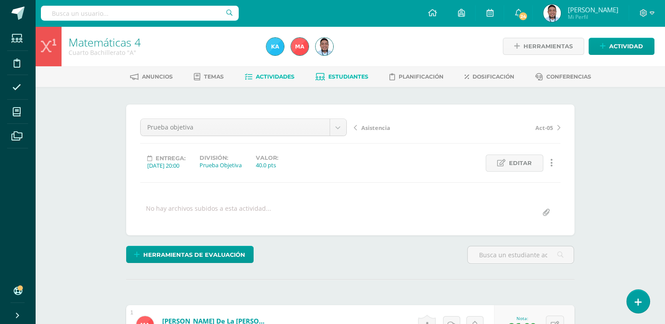
click at [337, 77] on span "Estudiantes" at bounding box center [348, 76] width 40 height 7
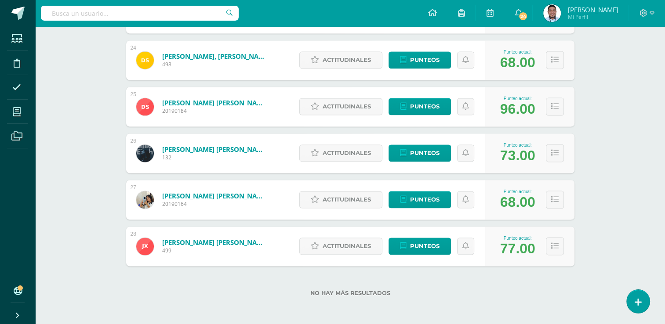
scroll to position [1223, 0]
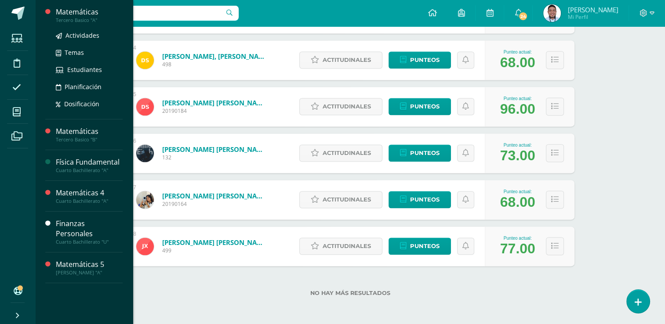
click at [84, 23] on div "Tercero Basico "A"" at bounding box center [89, 20] width 67 height 6
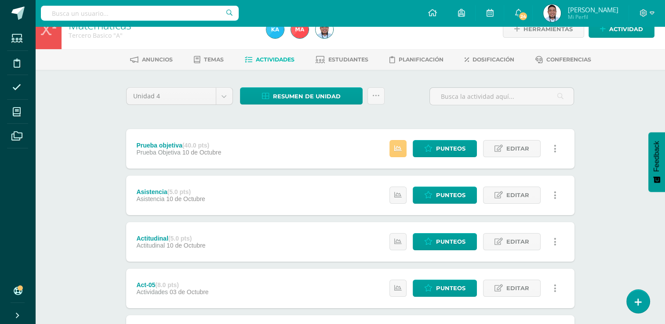
scroll to position [18, 0]
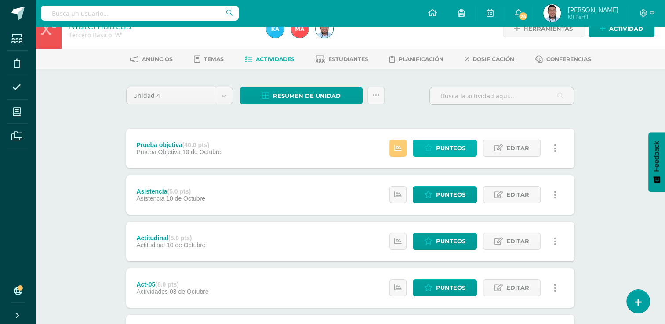
click at [454, 150] on span "Punteos" at bounding box center [450, 148] width 29 height 16
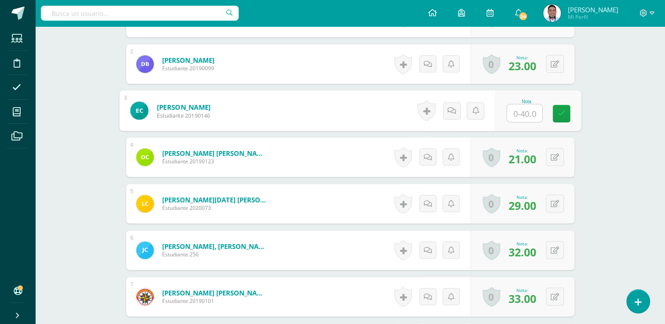
scroll to position [308, 0]
click at [532, 108] on input "text" at bounding box center [524, 113] width 35 height 18
type input "20"
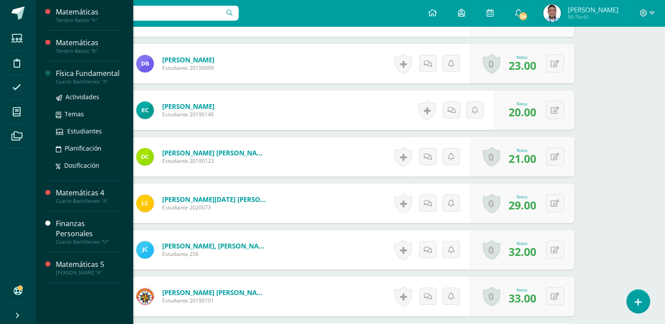
click at [100, 76] on div "Física Fundamental" at bounding box center [89, 74] width 67 height 10
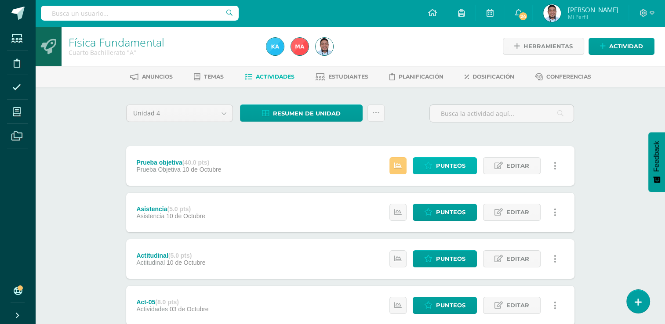
click at [445, 161] on span "Punteos" at bounding box center [450, 166] width 29 height 16
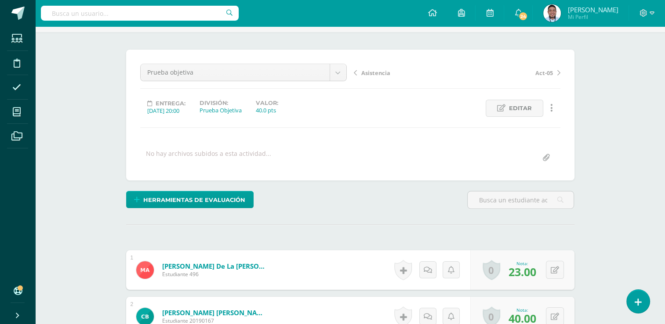
scroll to position [18, 0]
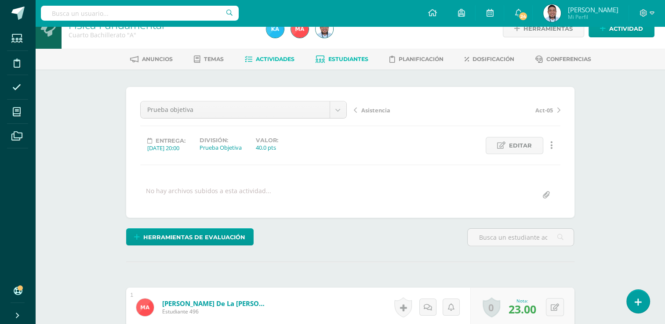
click at [343, 60] on span "Estudiantes" at bounding box center [348, 59] width 40 height 7
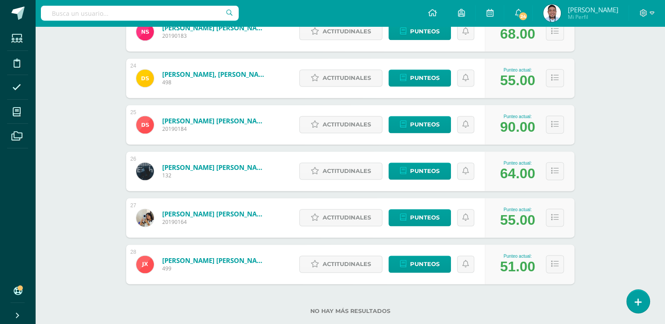
scroll to position [1223, 0]
